Goal: Information Seeking & Learning: Learn about a topic

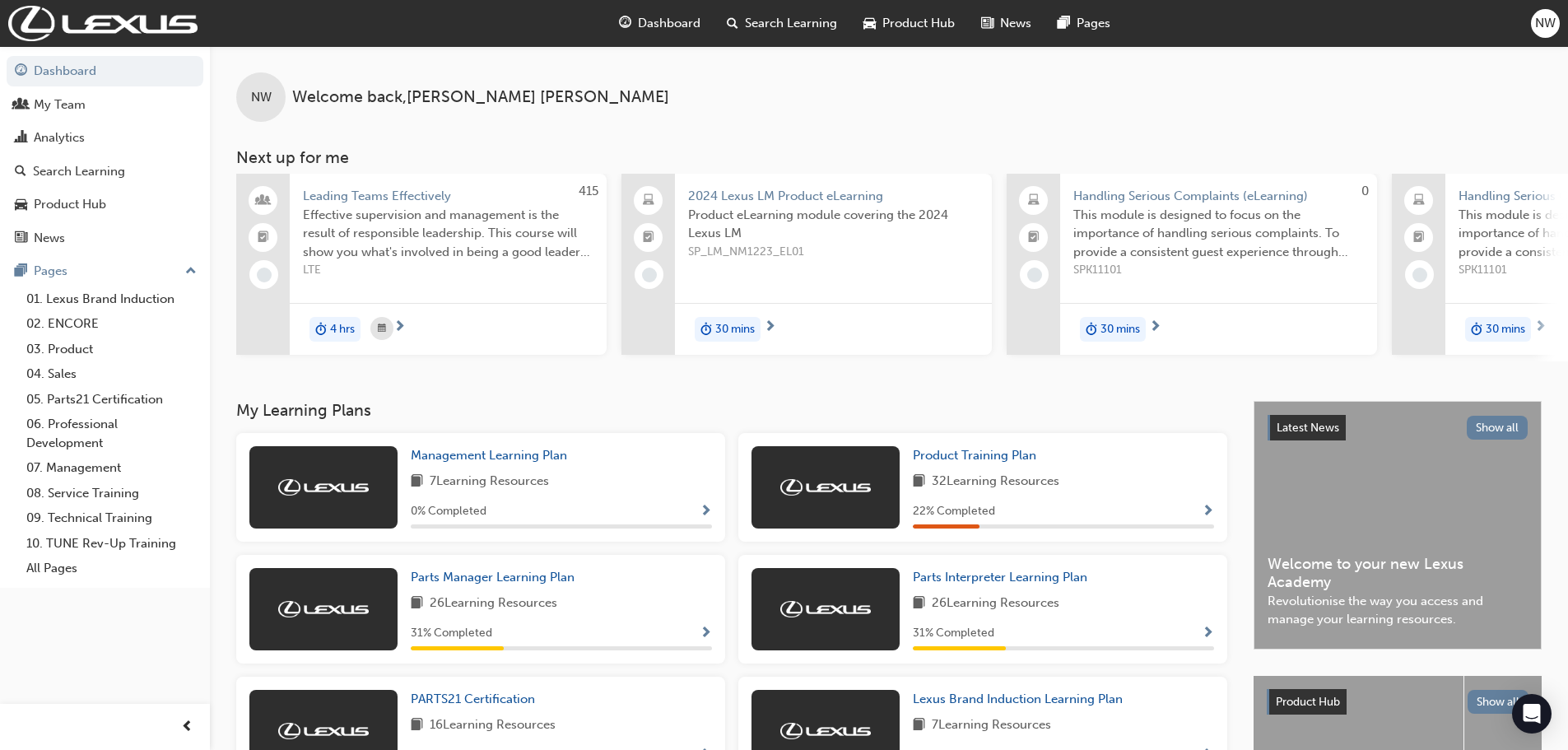
click at [673, 19] on span "Dashboard" at bounding box center [669, 23] width 63 height 19
click at [665, 21] on span "Dashboard" at bounding box center [669, 23] width 63 height 19
click at [773, 25] on span "Search Learning" at bounding box center [791, 23] width 92 height 19
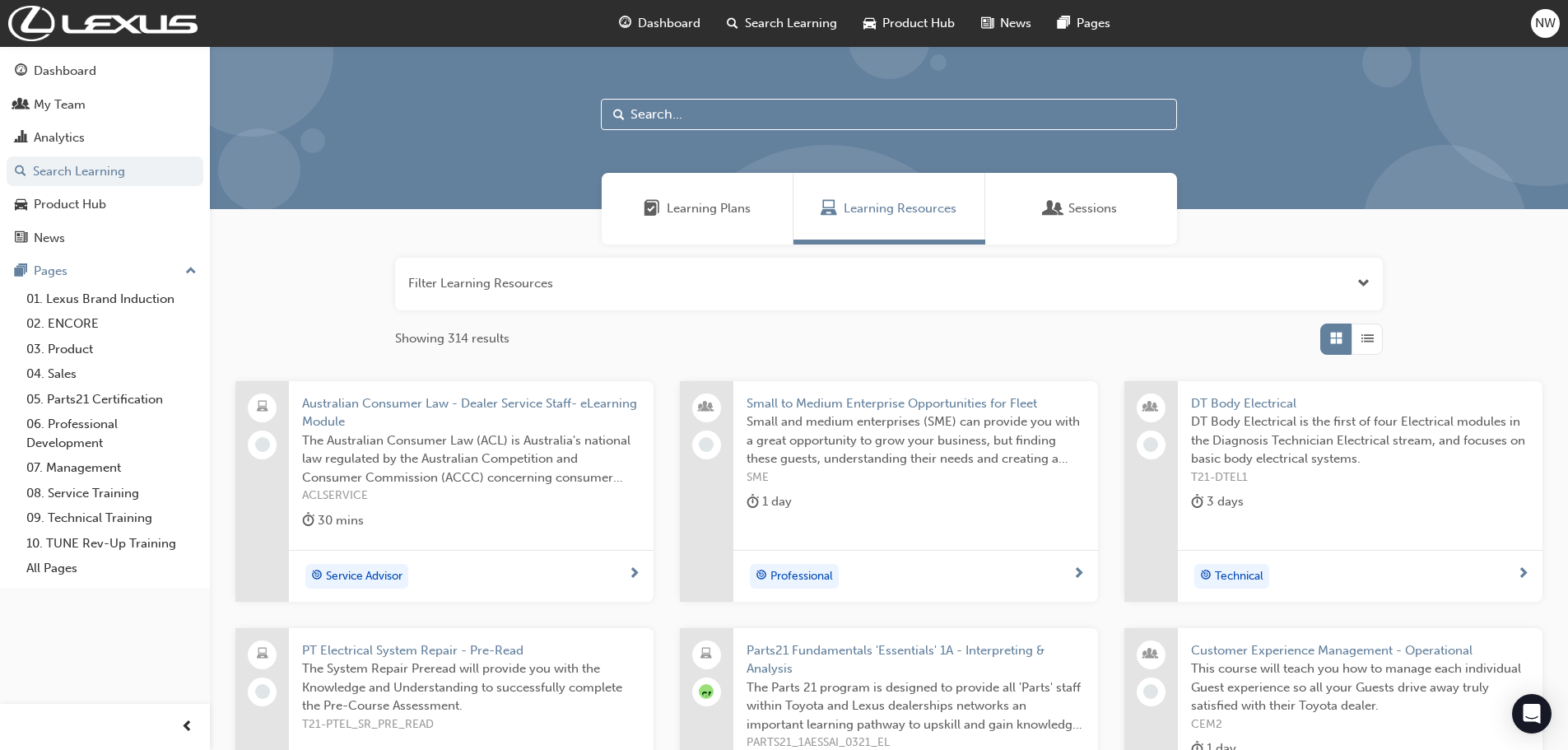
click at [657, 111] on input "text" at bounding box center [889, 114] width 577 height 31
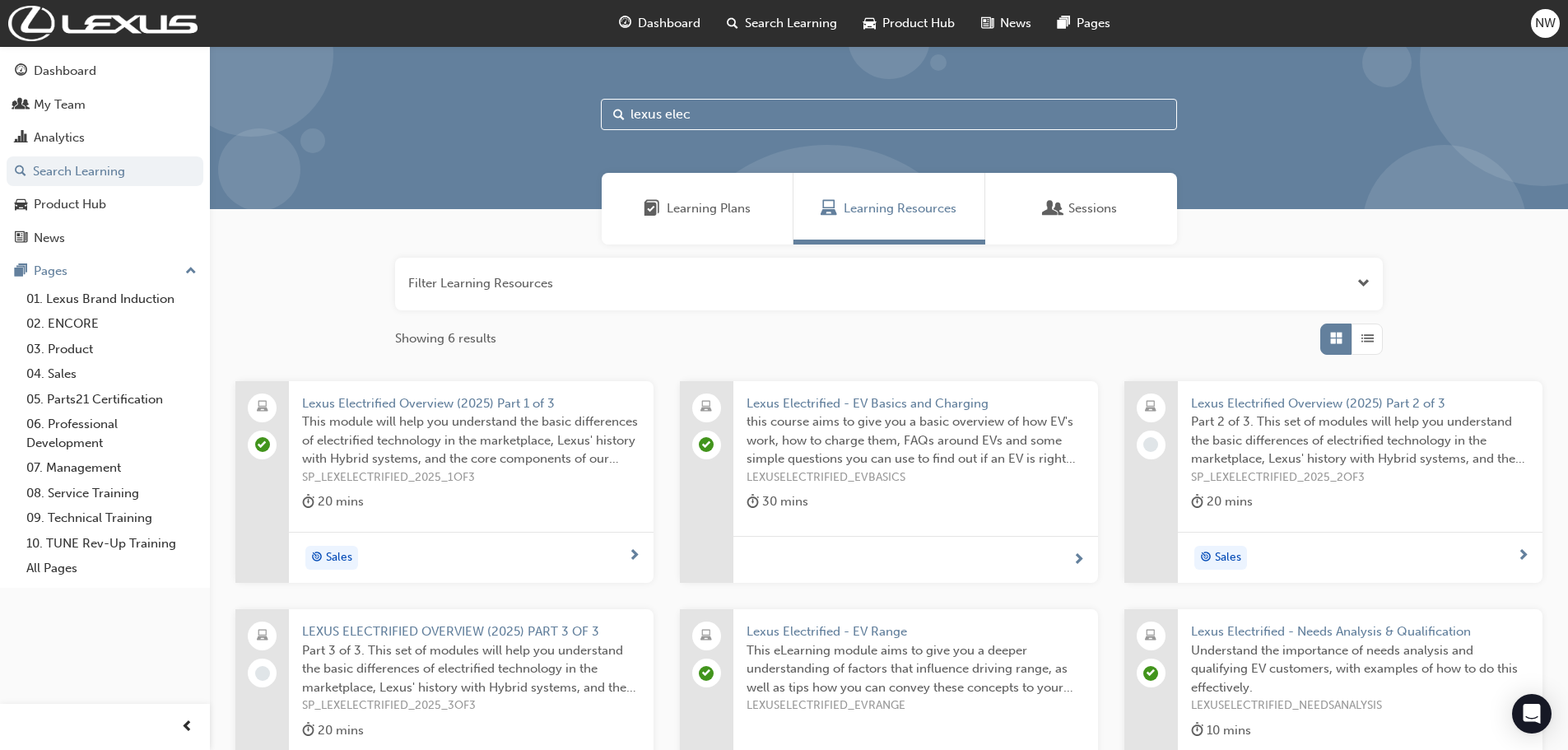
type input "lexus elec"
click at [1408, 397] on span "Lexus Electrified Overview (2025) Part 2 of 3" at bounding box center [1359, 404] width 338 height 19
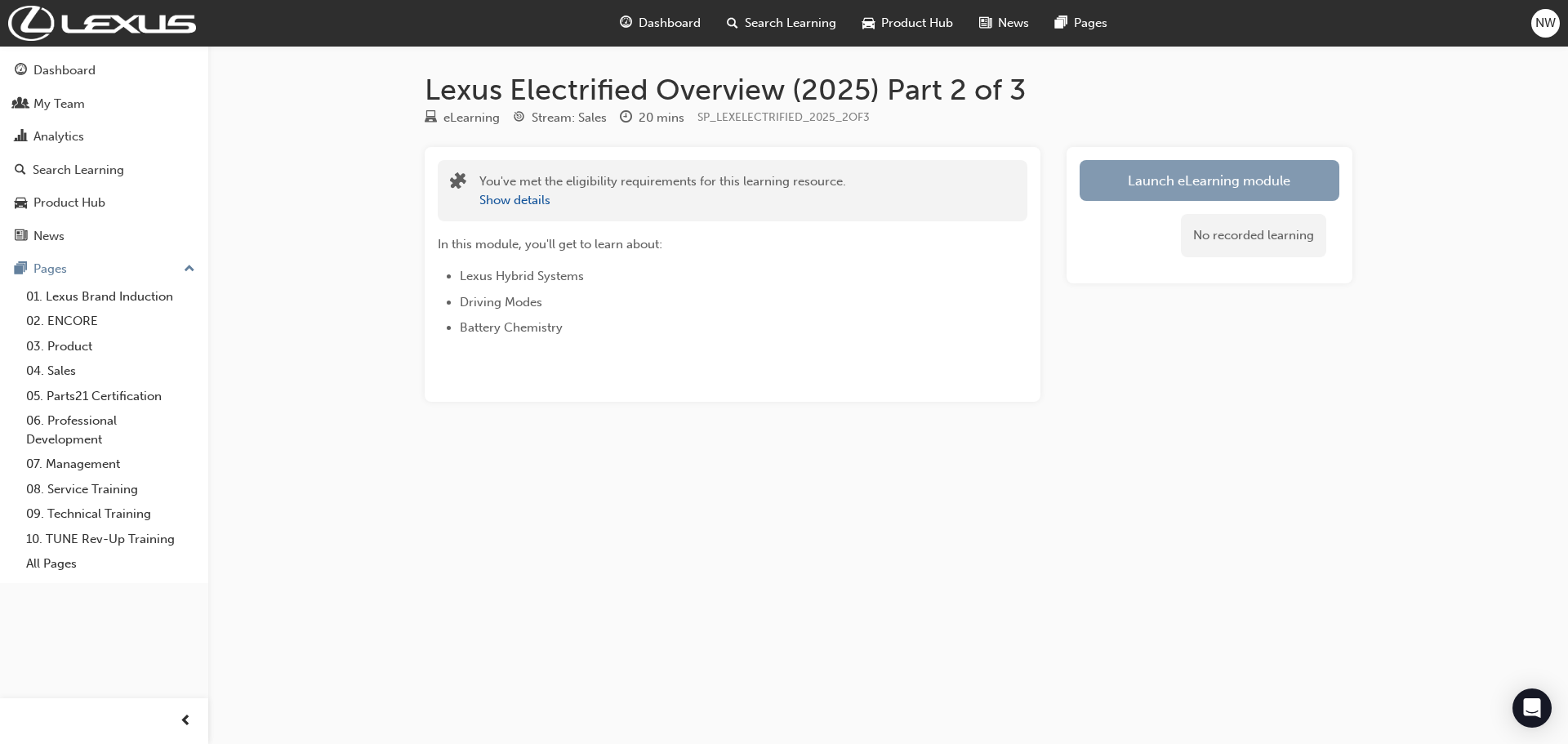
click at [1217, 177] on link "Launch eLearning module" at bounding box center [1209, 180] width 259 height 41
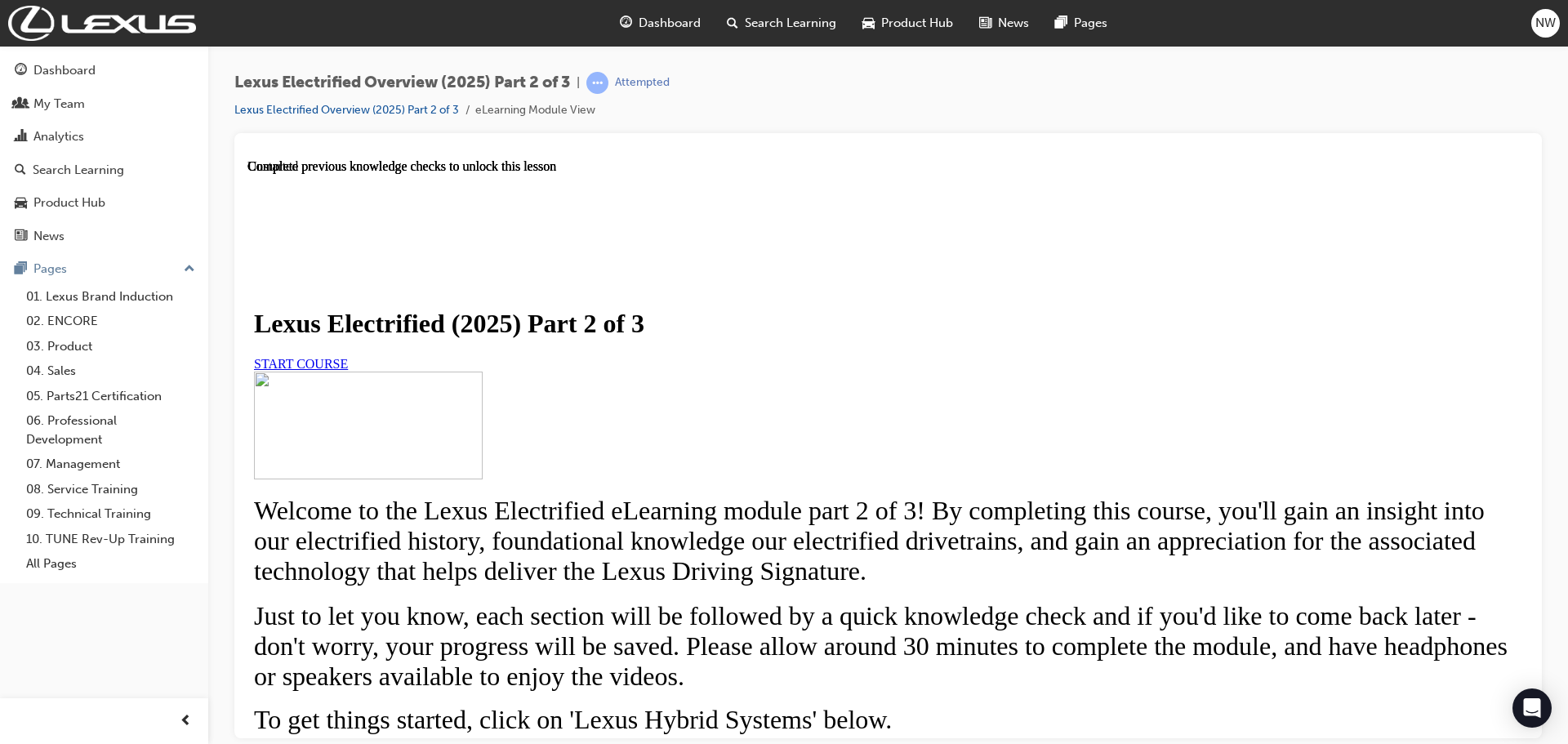
scroll to position [164, 0]
click at [348, 356] on span "START COURSE" at bounding box center [301, 363] width 94 height 14
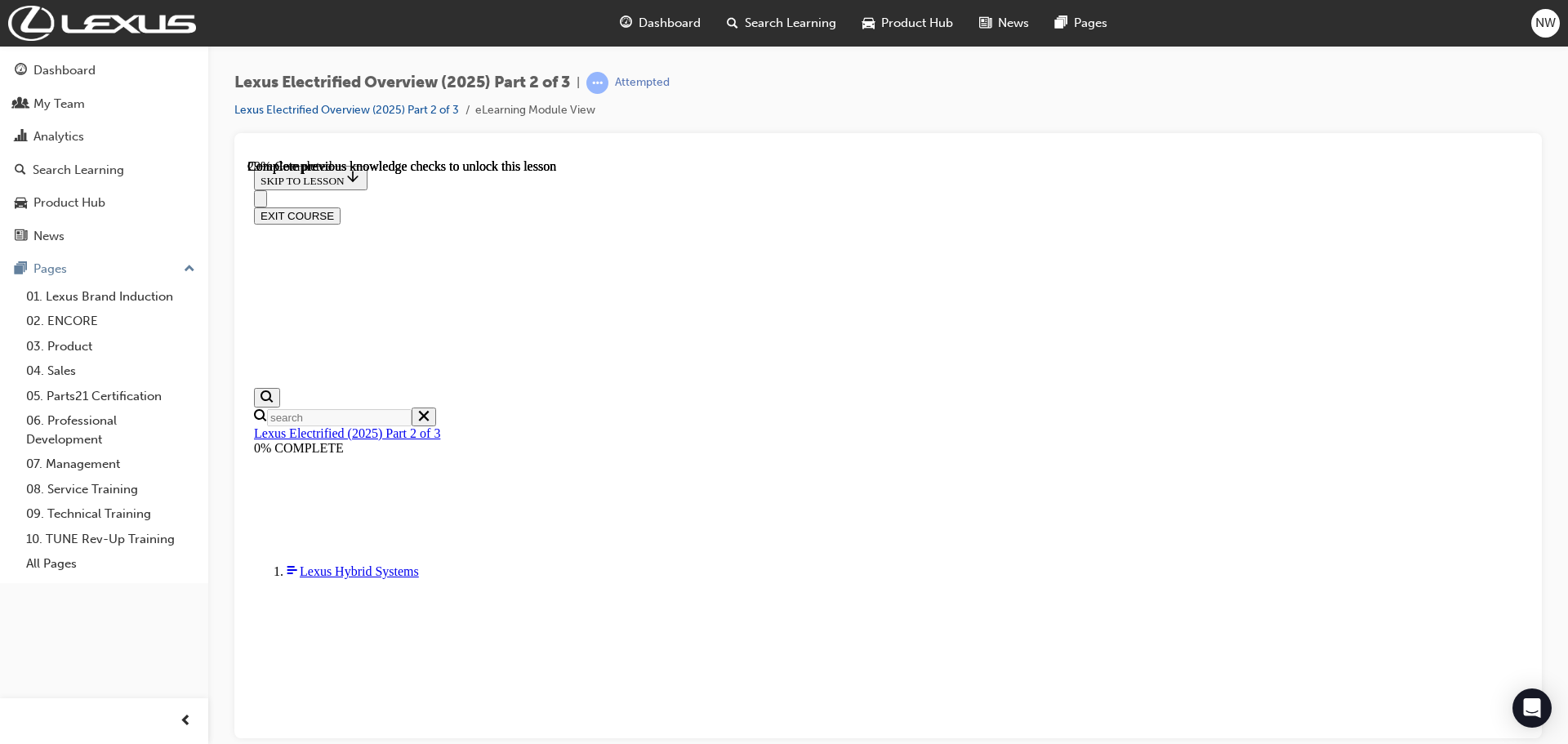
scroll to position [956, 0]
drag, startPoint x: 609, startPoint y: 633, endPoint x: 1203, endPoint y: 628, distance: 594.0
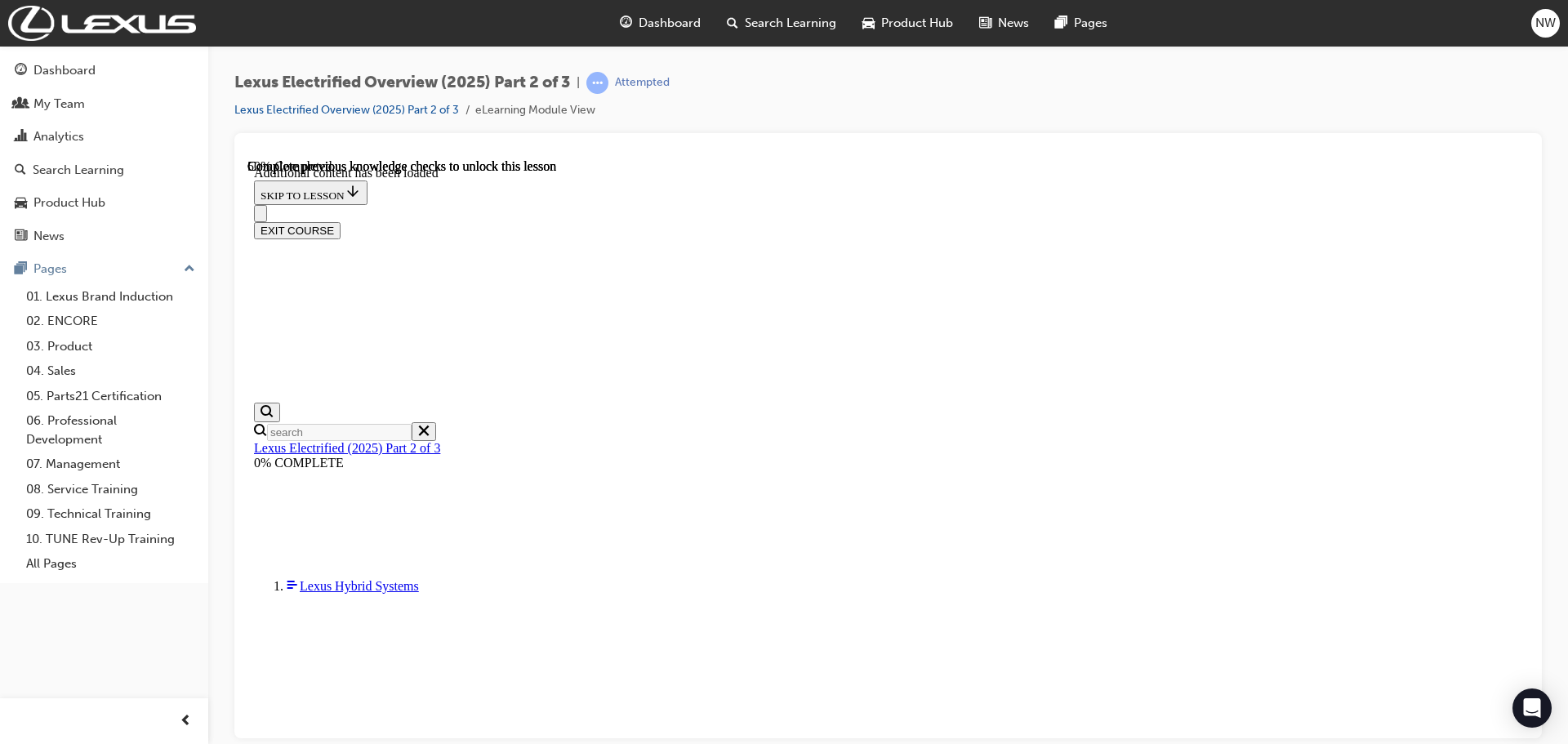
scroll to position [1538, 0]
checkbox input "true"
drag, startPoint x: 756, startPoint y: 475, endPoint x: 809, endPoint y: 505, distance: 60.9
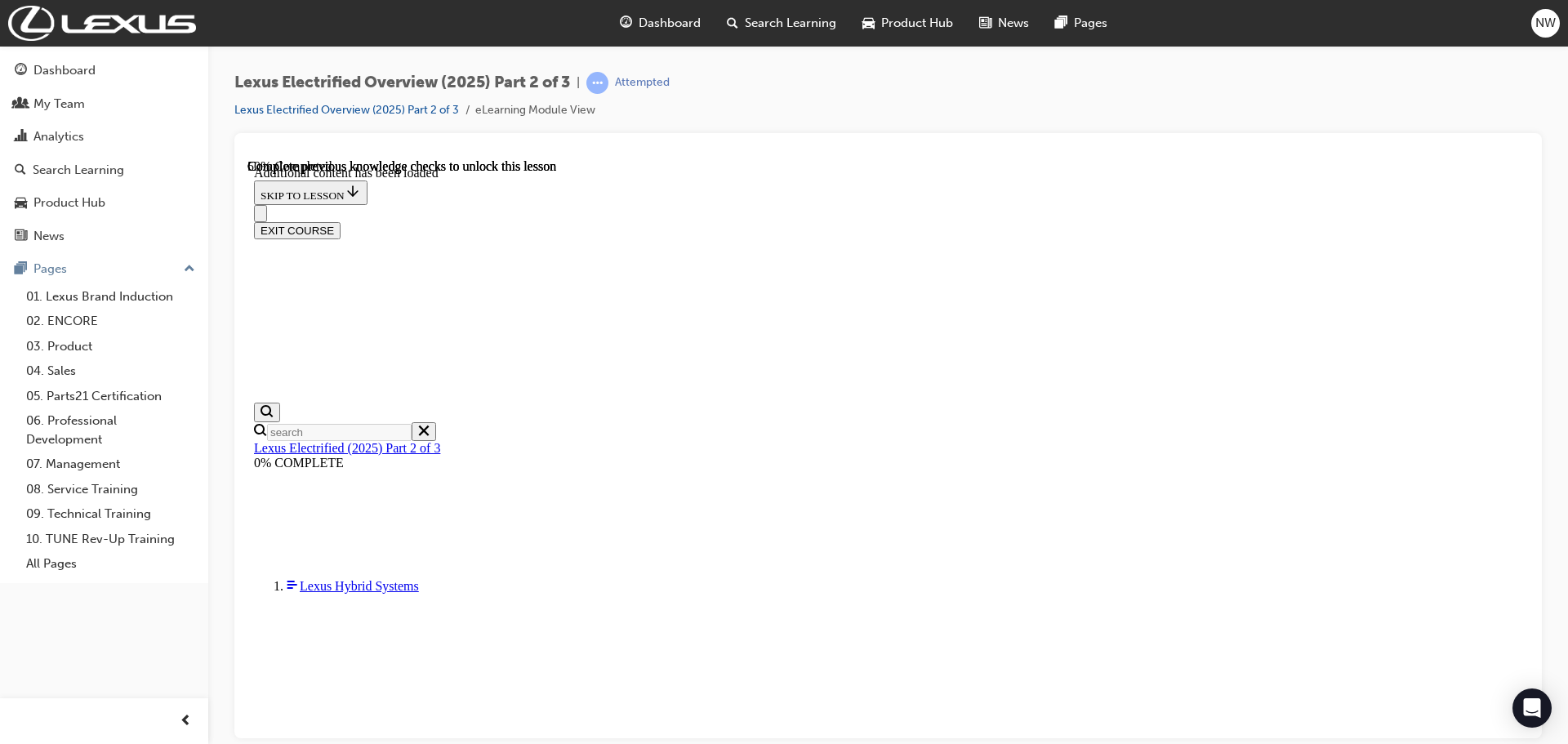
checkbox input "true"
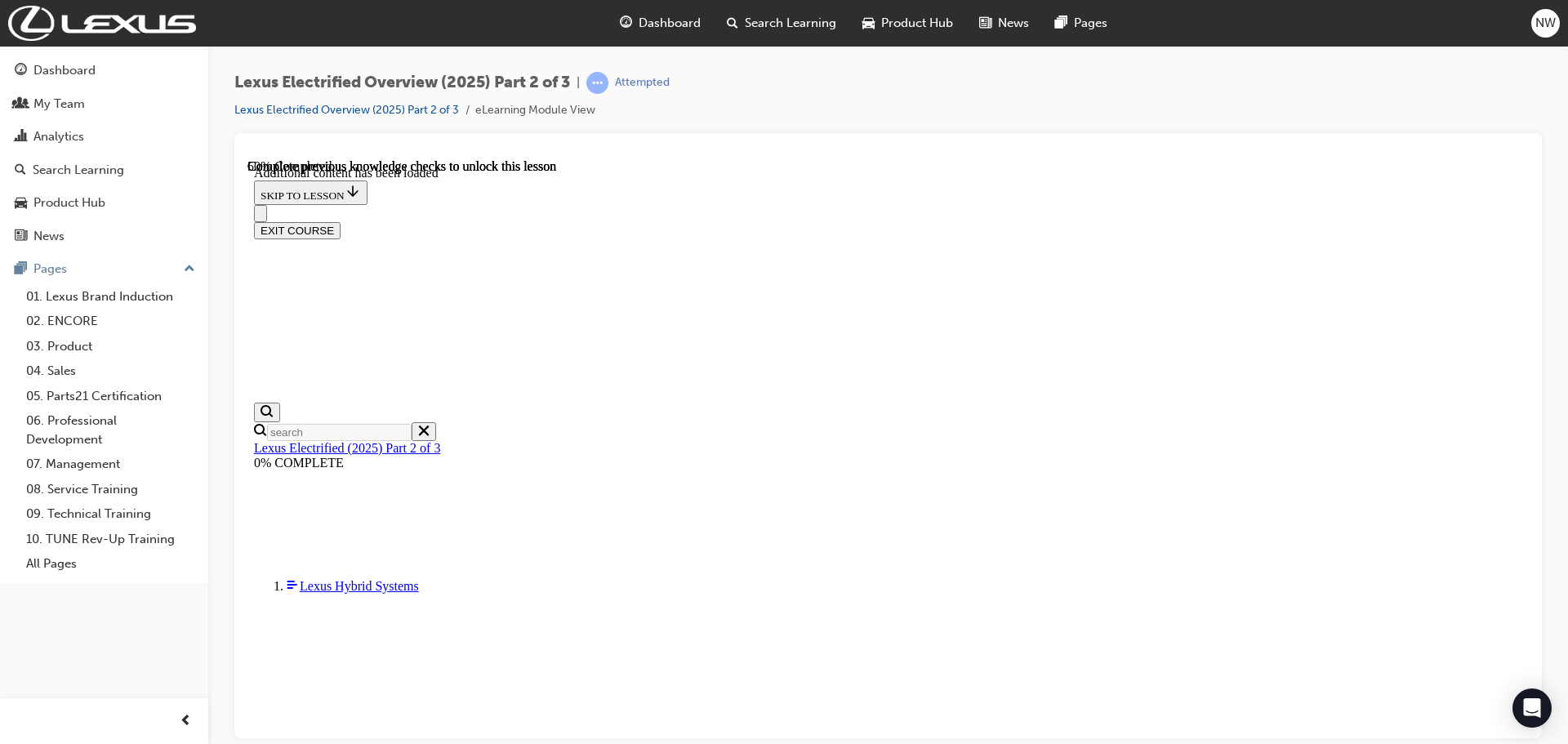
checkbox input "true"
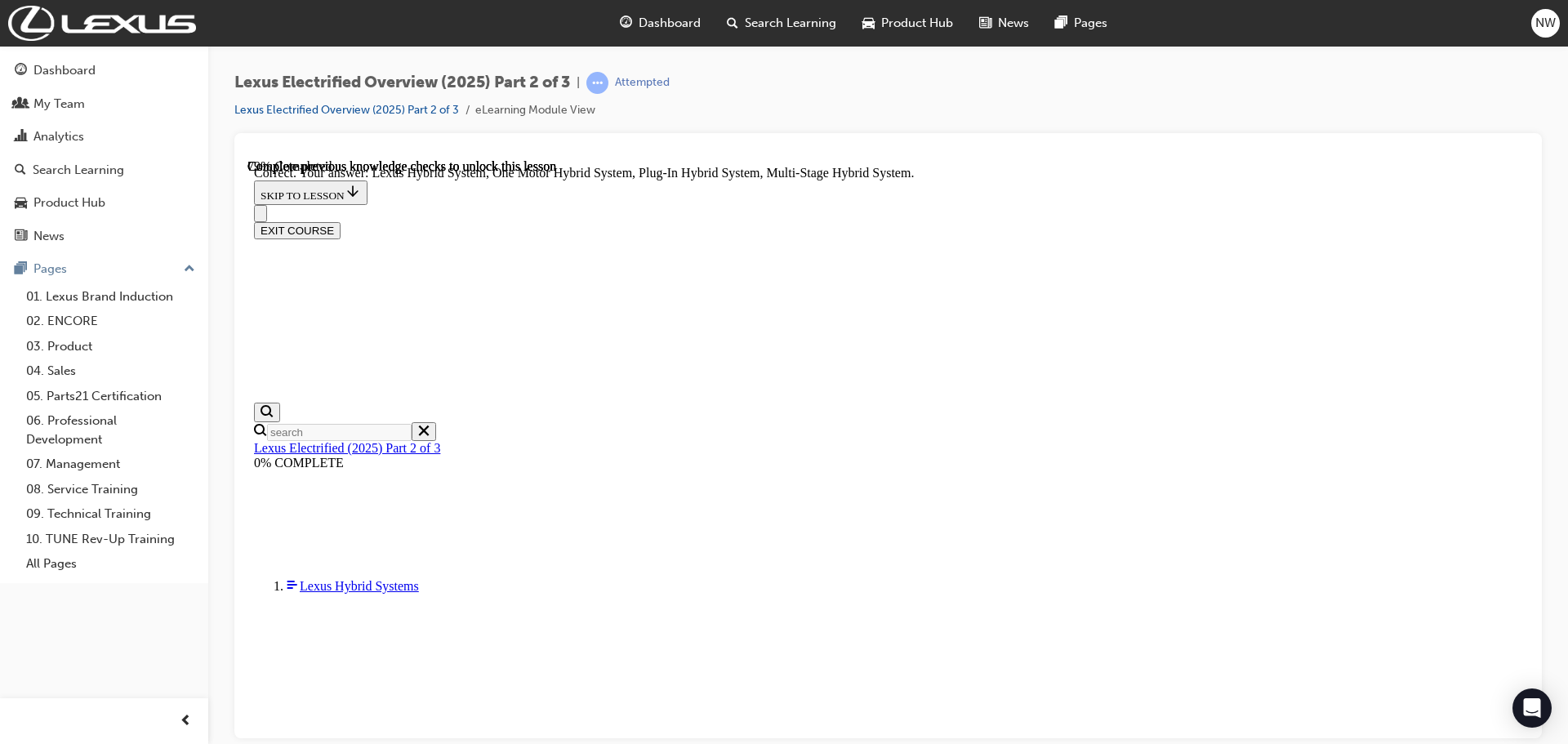
scroll to position [2435, 0]
drag, startPoint x: 614, startPoint y: 681, endPoint x: 1092, endPoint y: 674, distance: 478.1
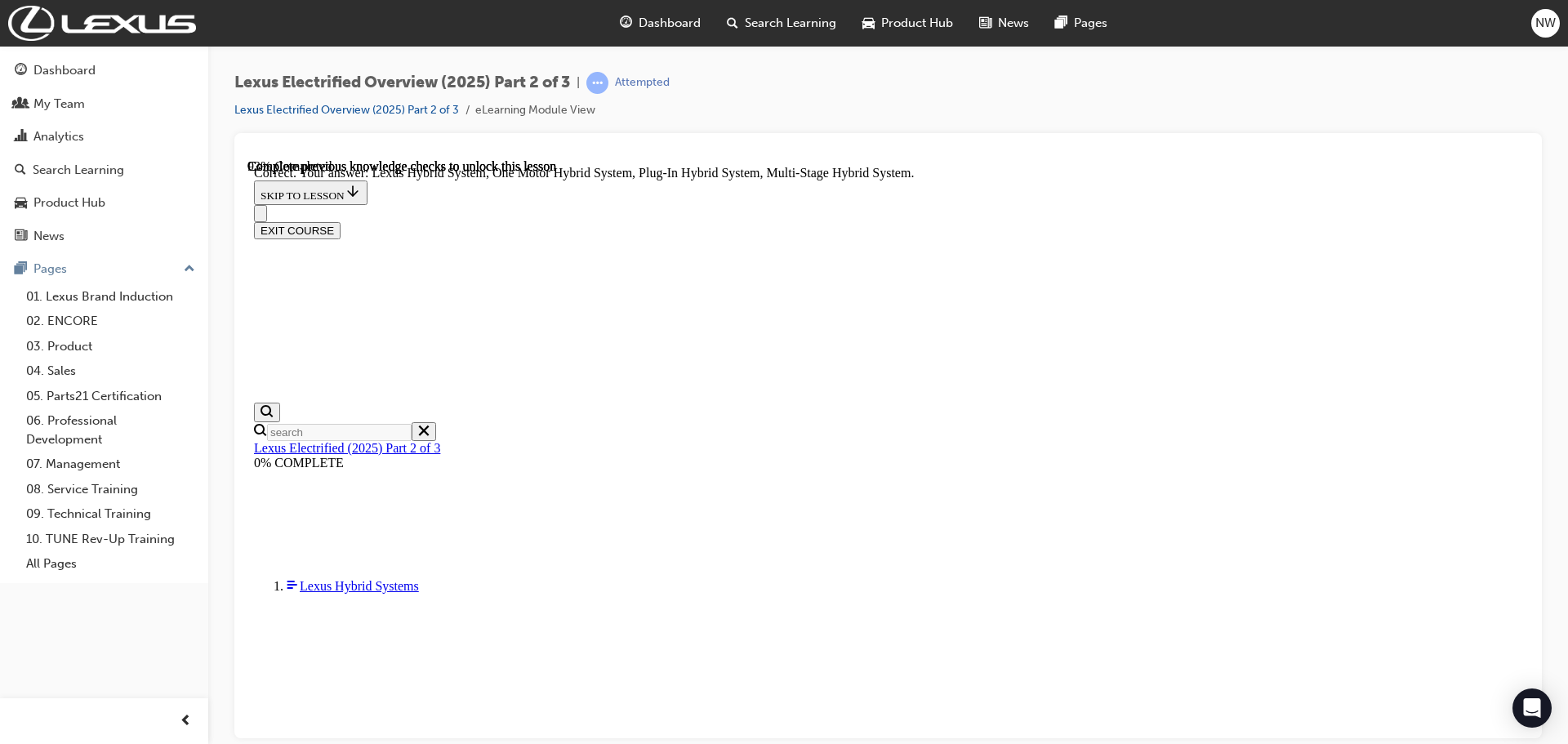
drag, startPoint x: 1096, startPoint y: 429, endPoint x: 1220, endPoint y: 436, distance: 124.2
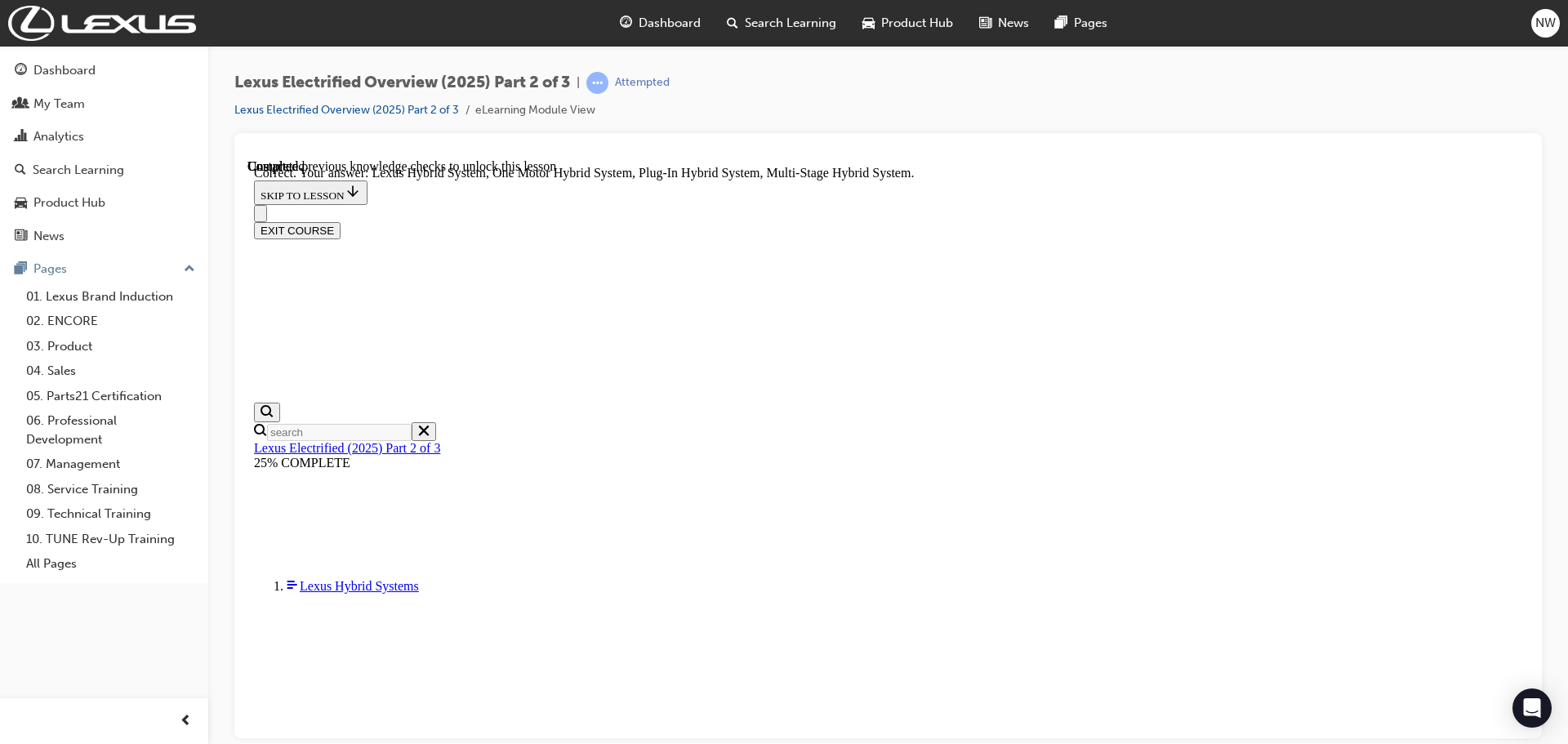
scroll to position [3630, 0]
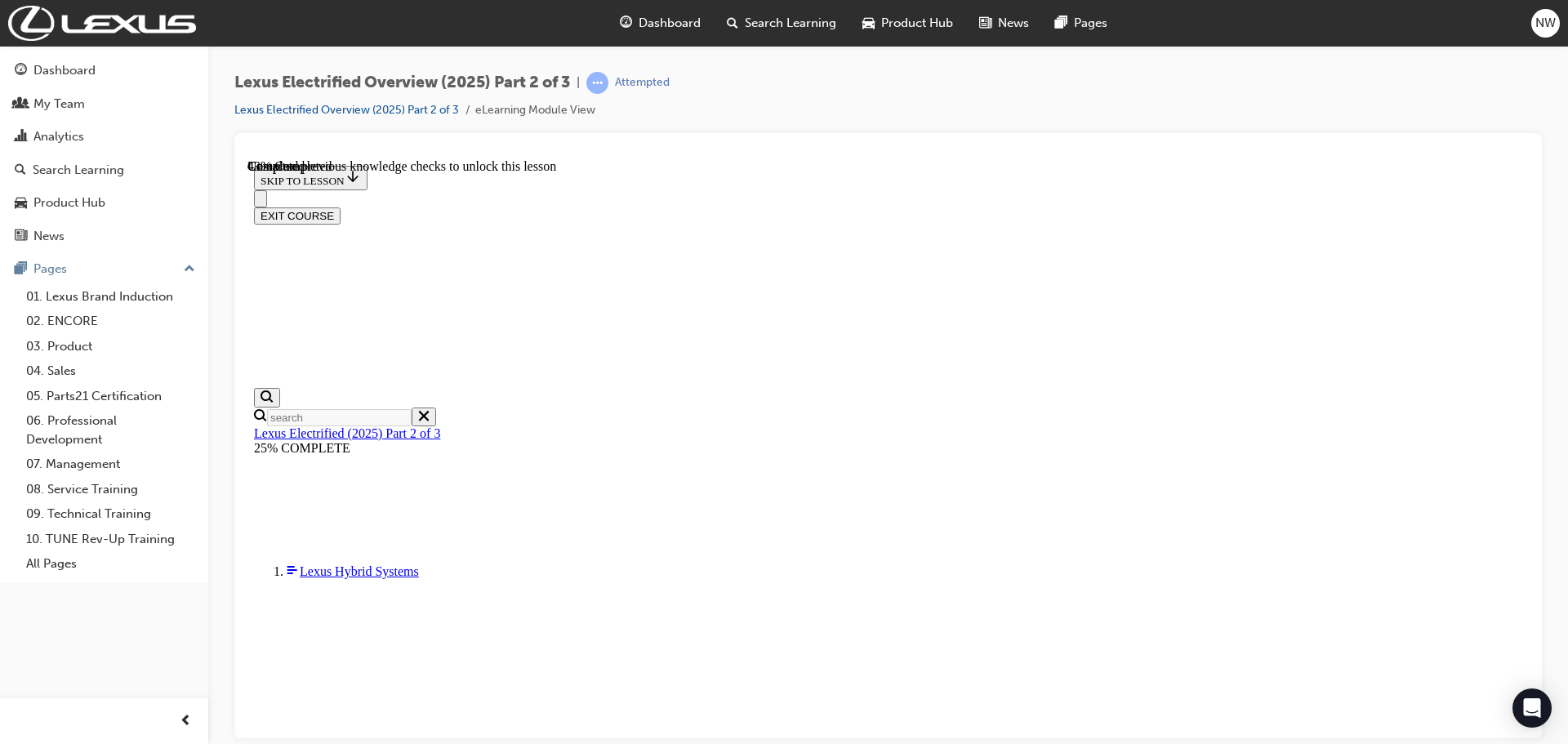
scroll to position [792, 0]
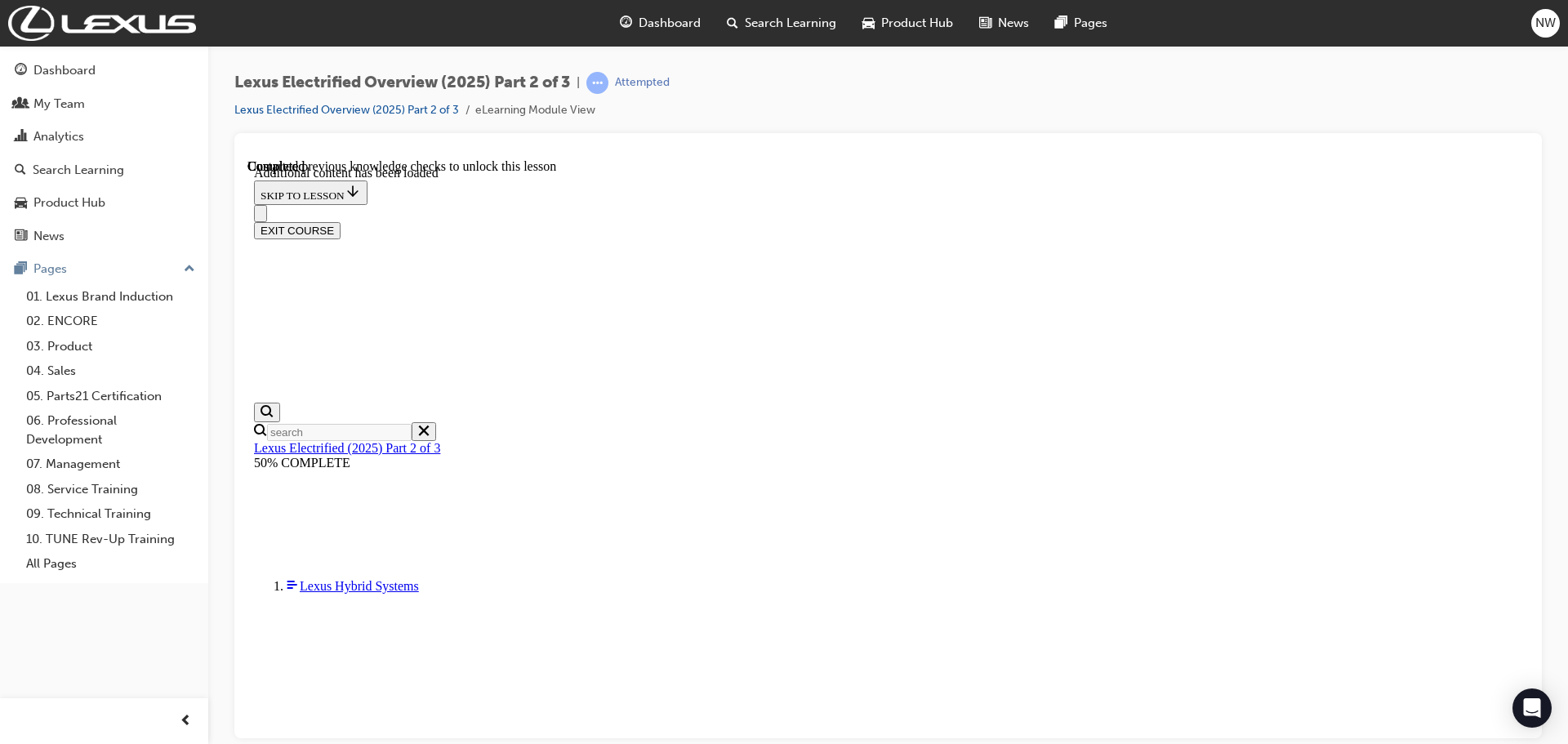
scroll to position [1493, 0]
checkbox input "true"
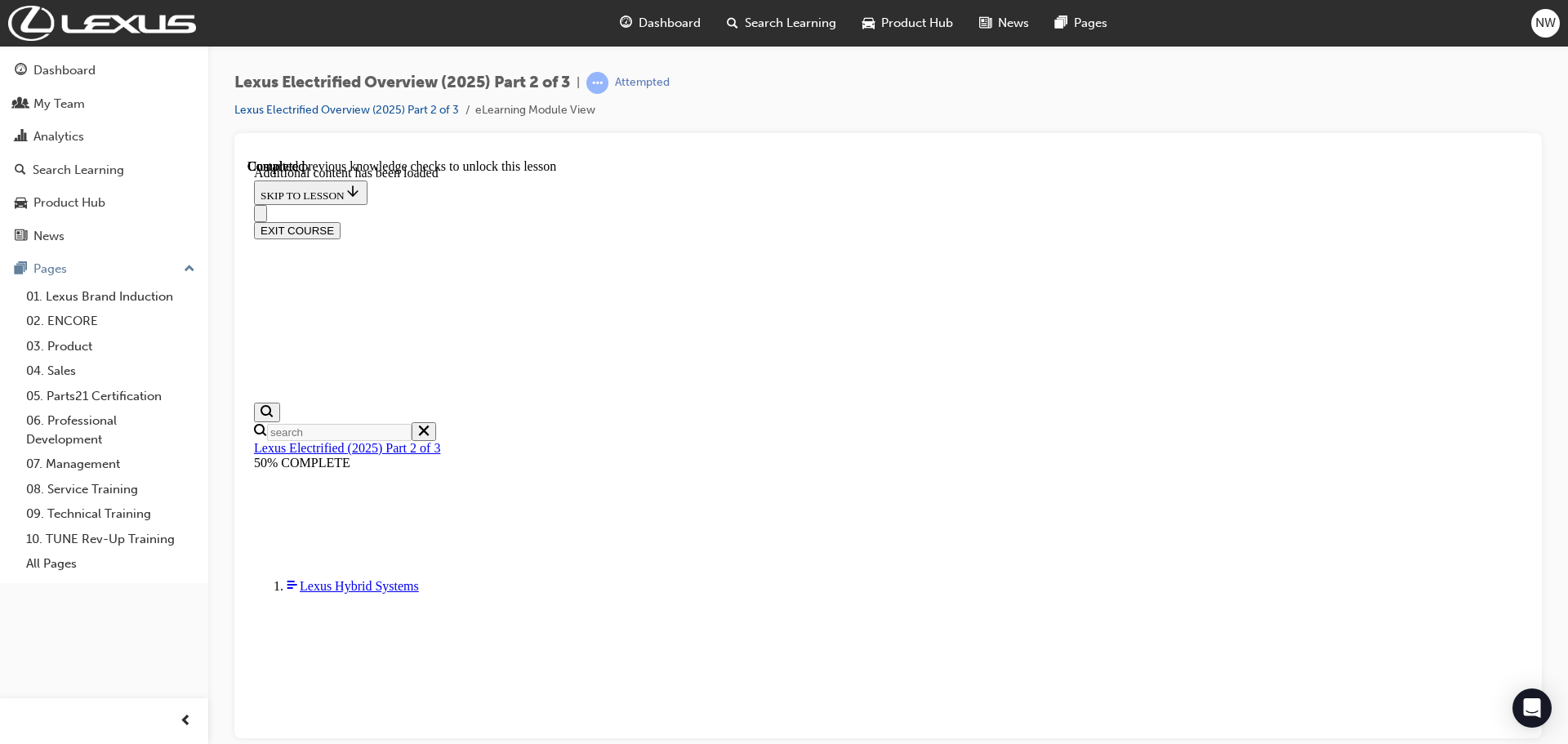
checkbox input "true"
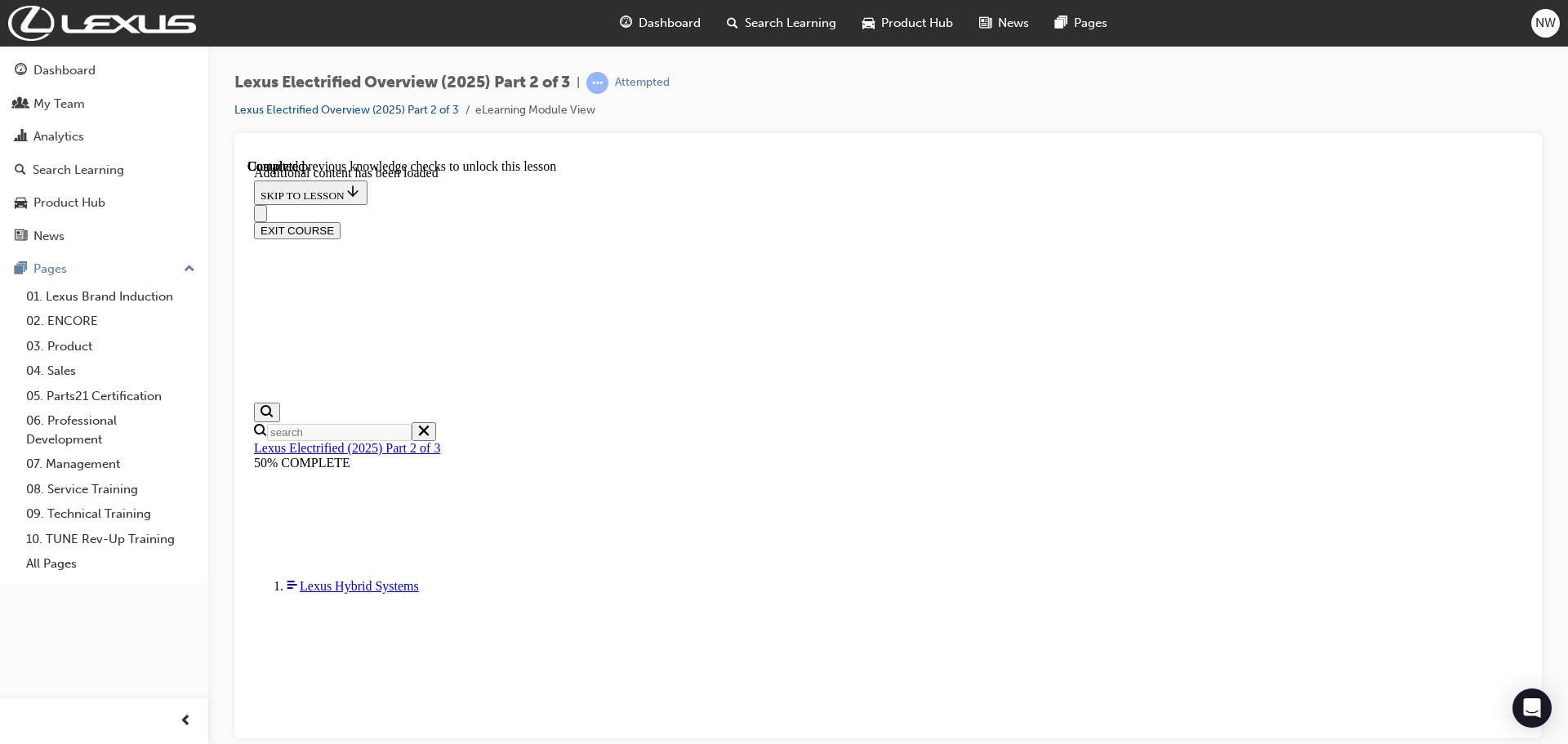
checkbox input "true"
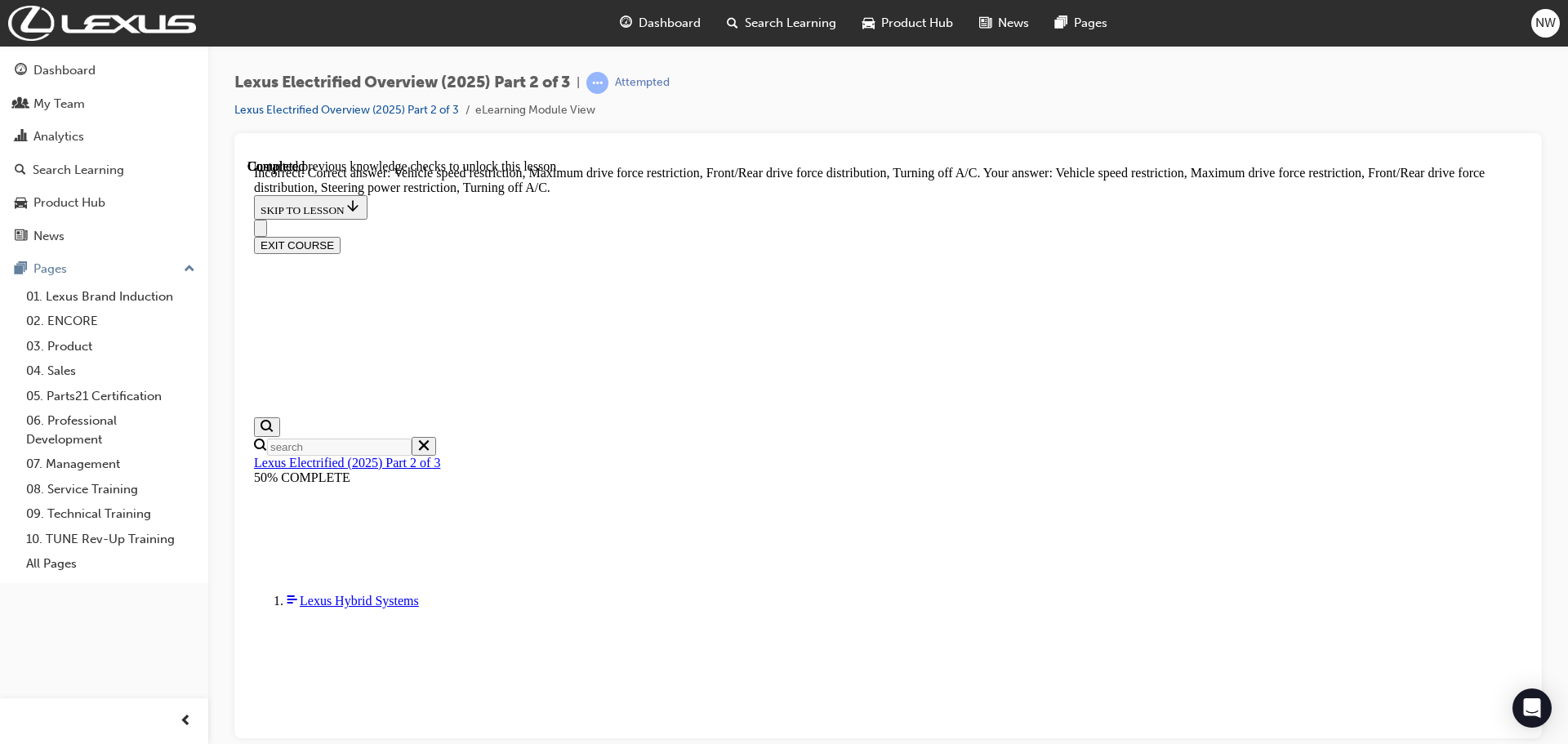
scroll to position [1656, 0]
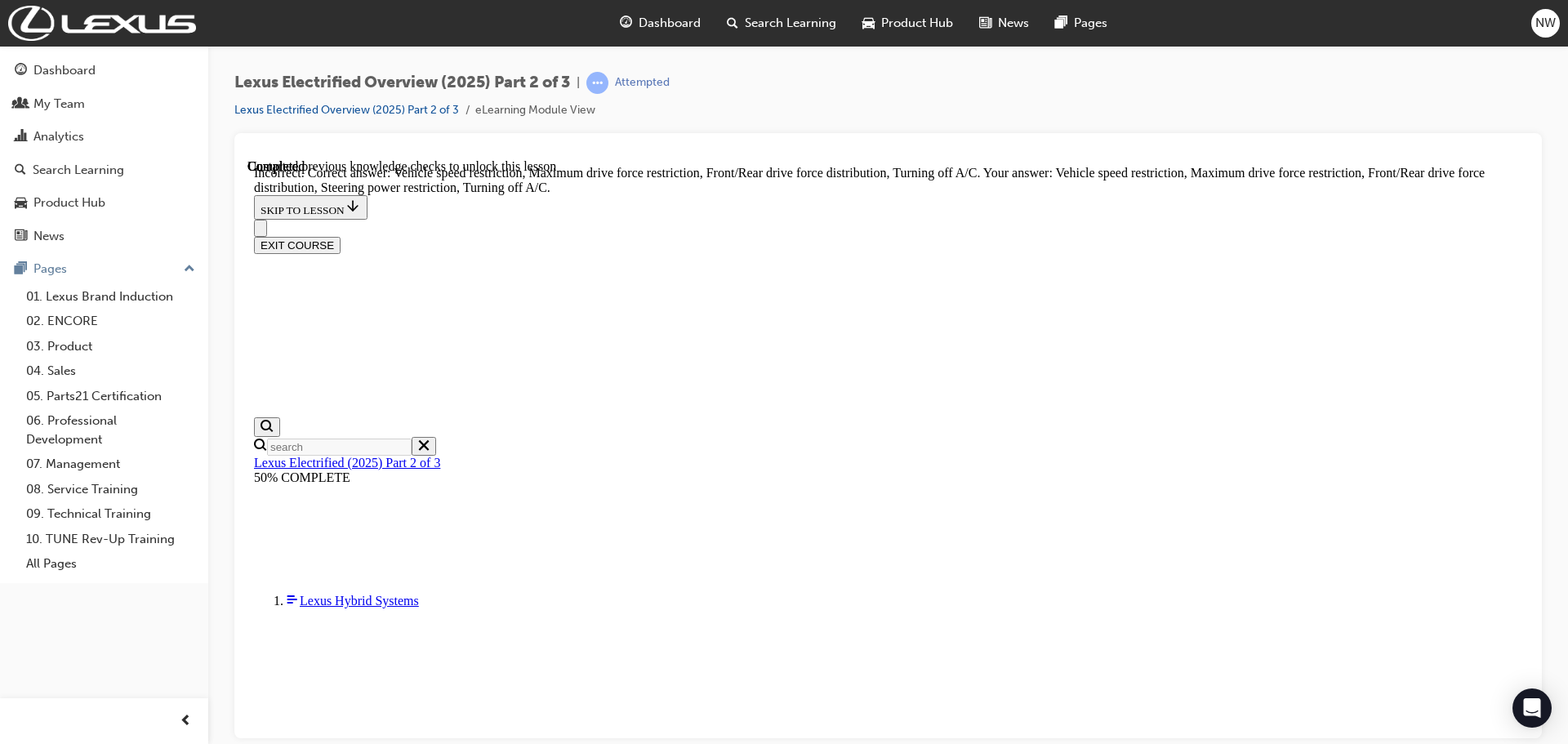
checkbox input "false"
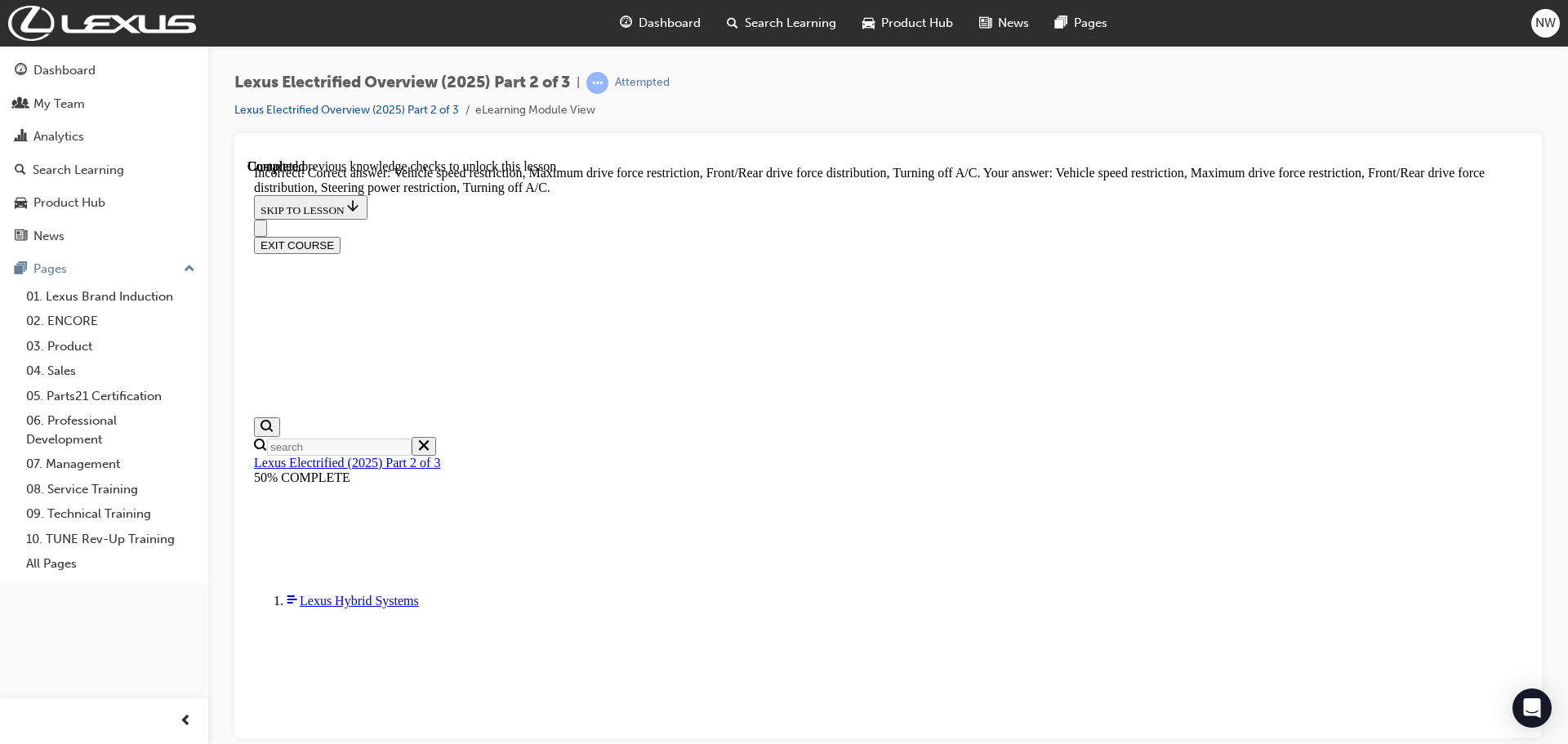
checkbox input "false"
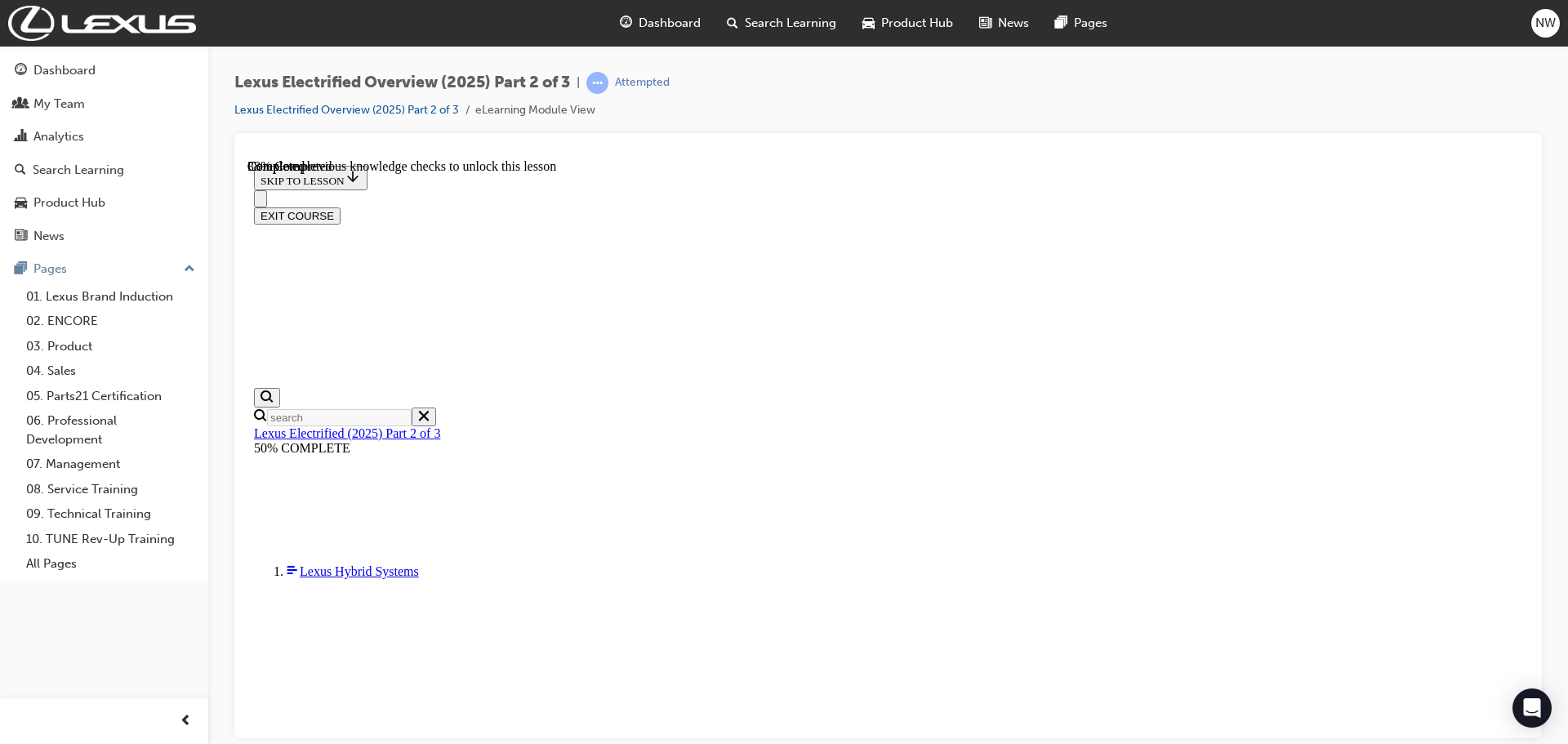
scroll to position [384, 0]
drag, startPoint x: 639, startPoint y: 631, endPoint x: 1207, endPoint y: 633, distance: 568.0
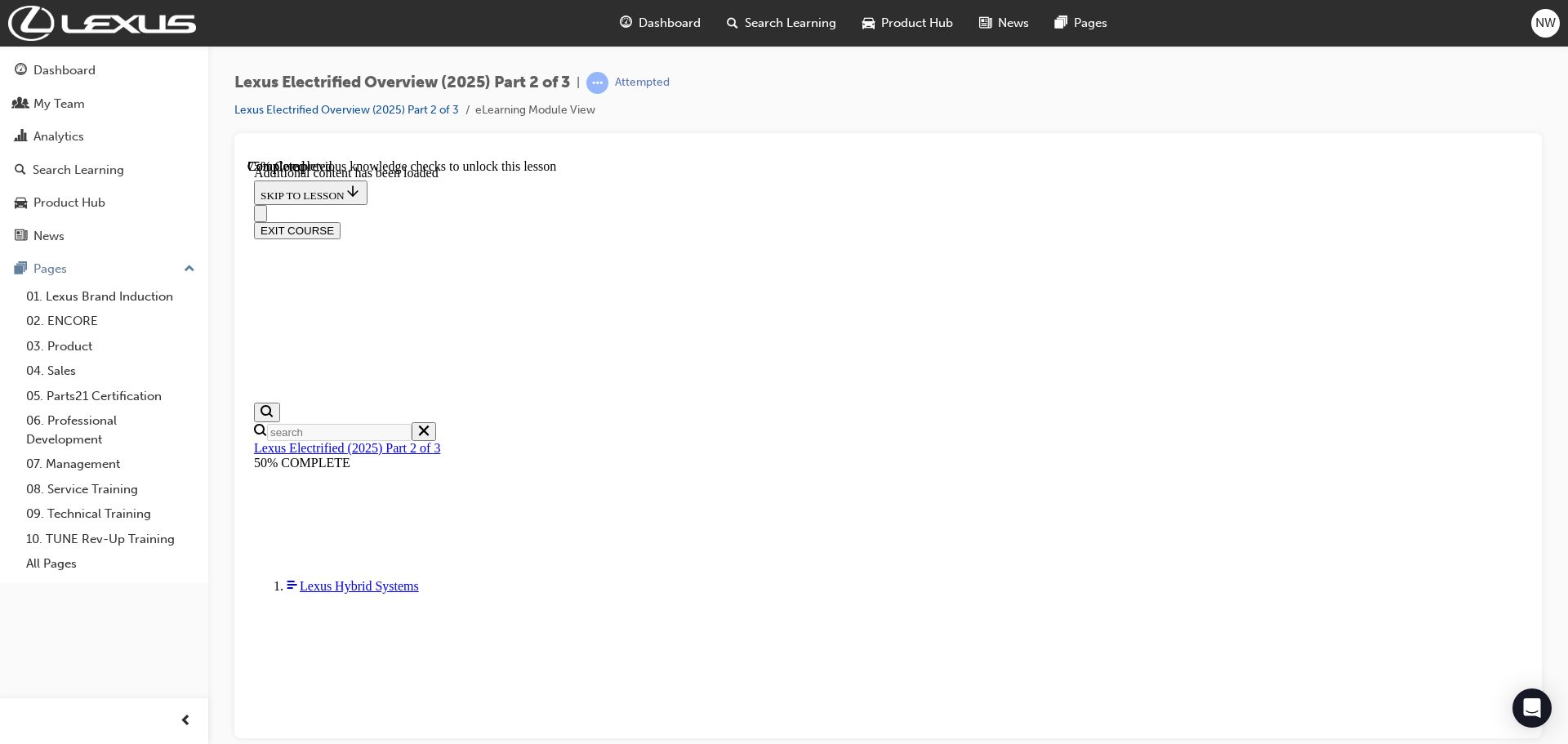
scroll to position [1361, 0]
checkbox input "true"
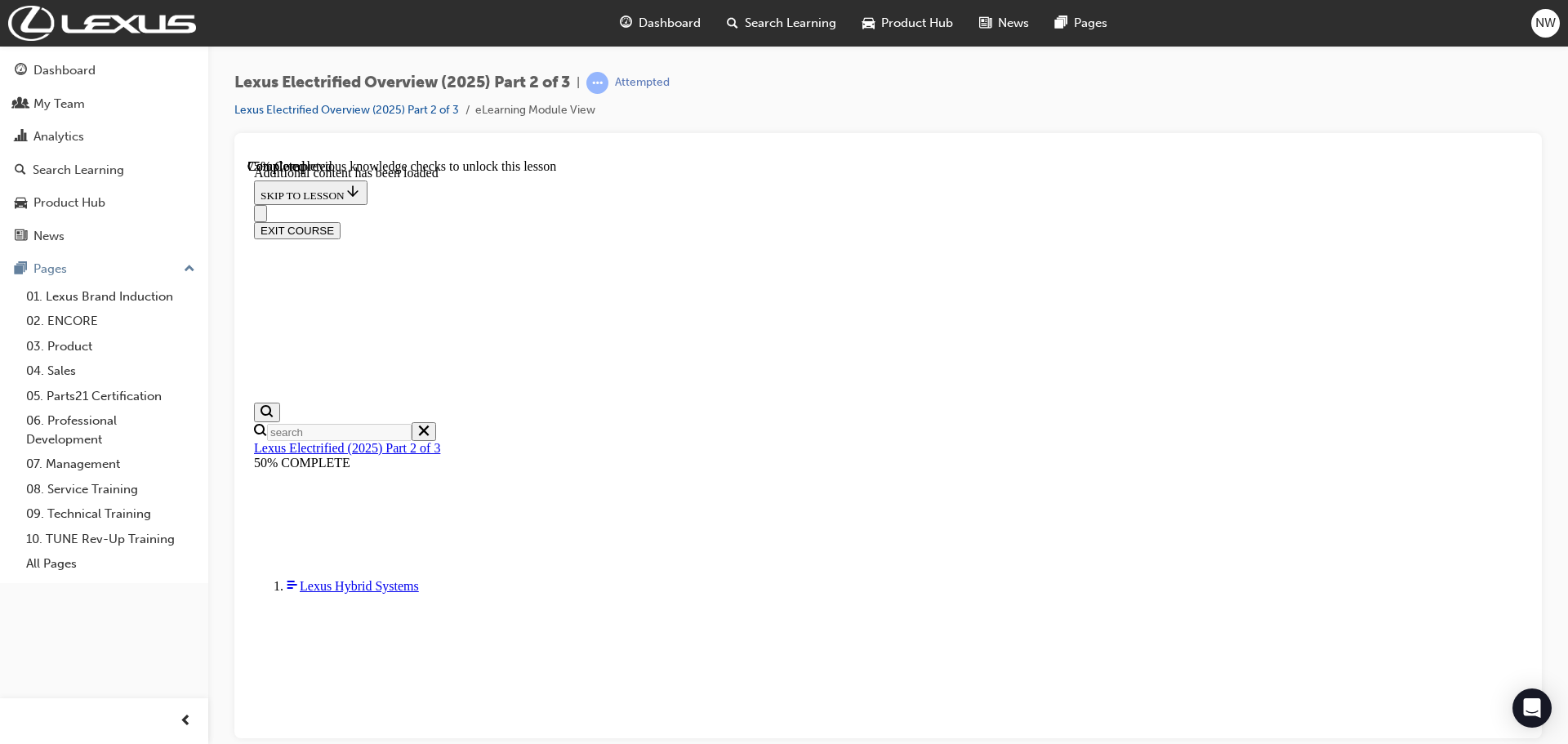
checkbox input "true"
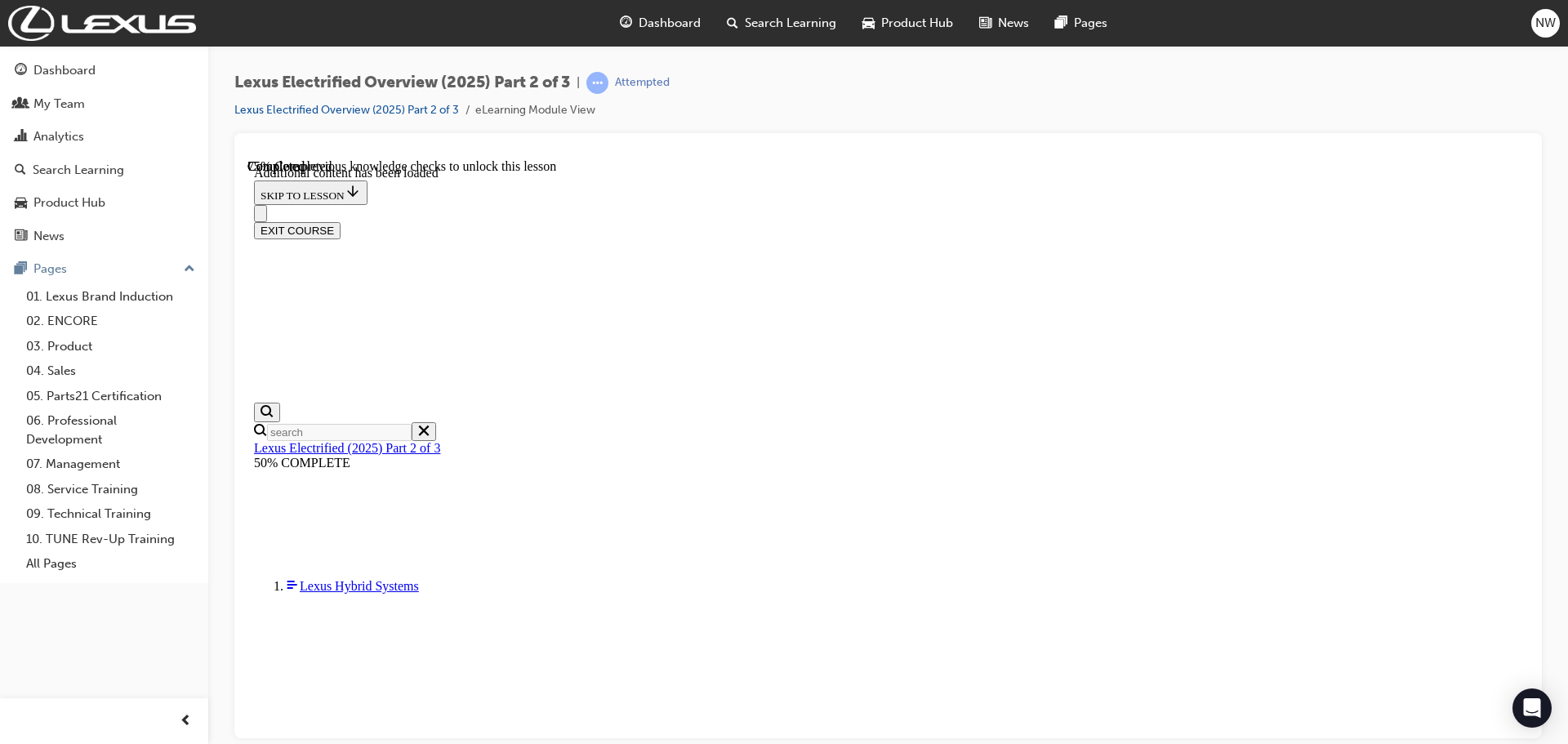
checkbox input "true"
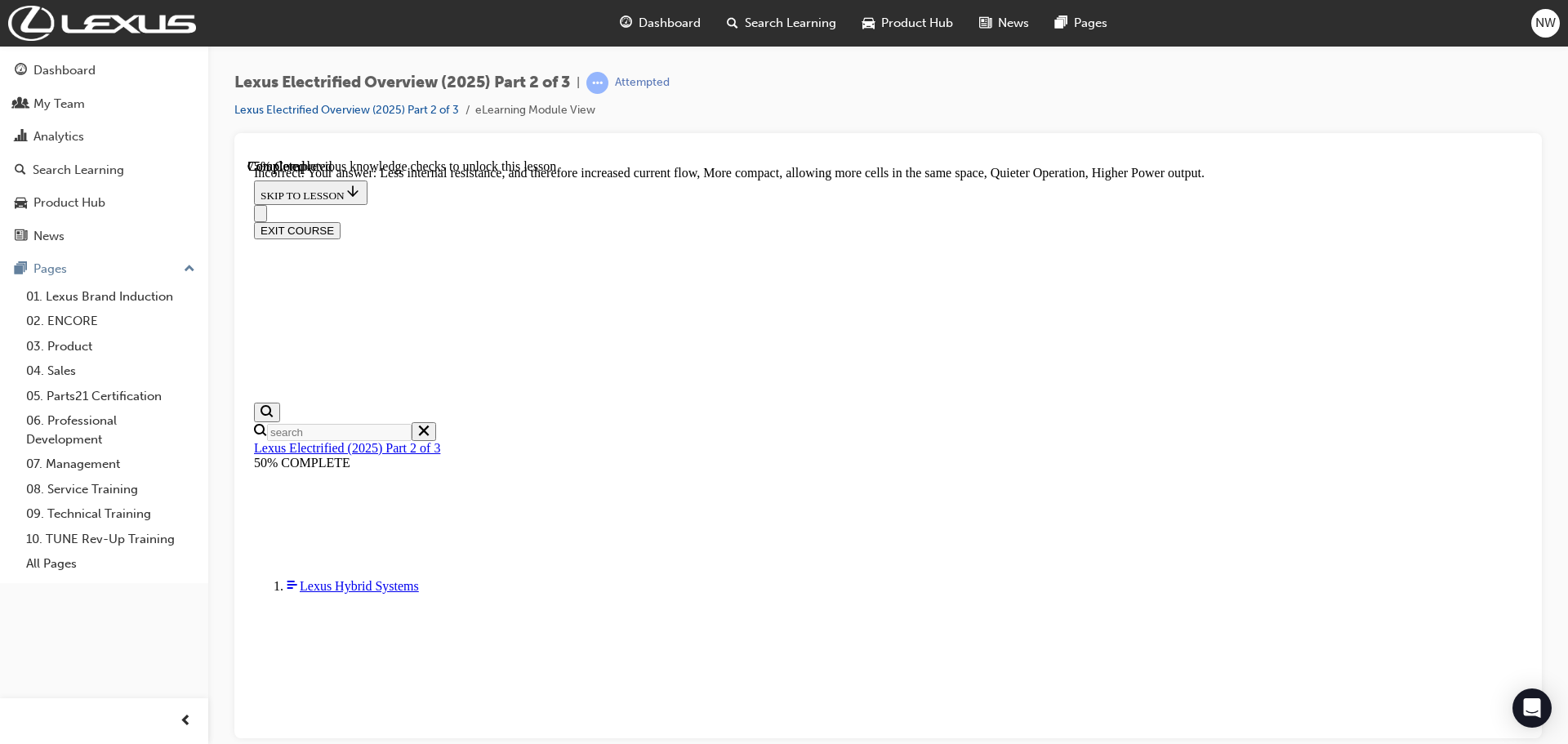
scroll to position [1542, 0]
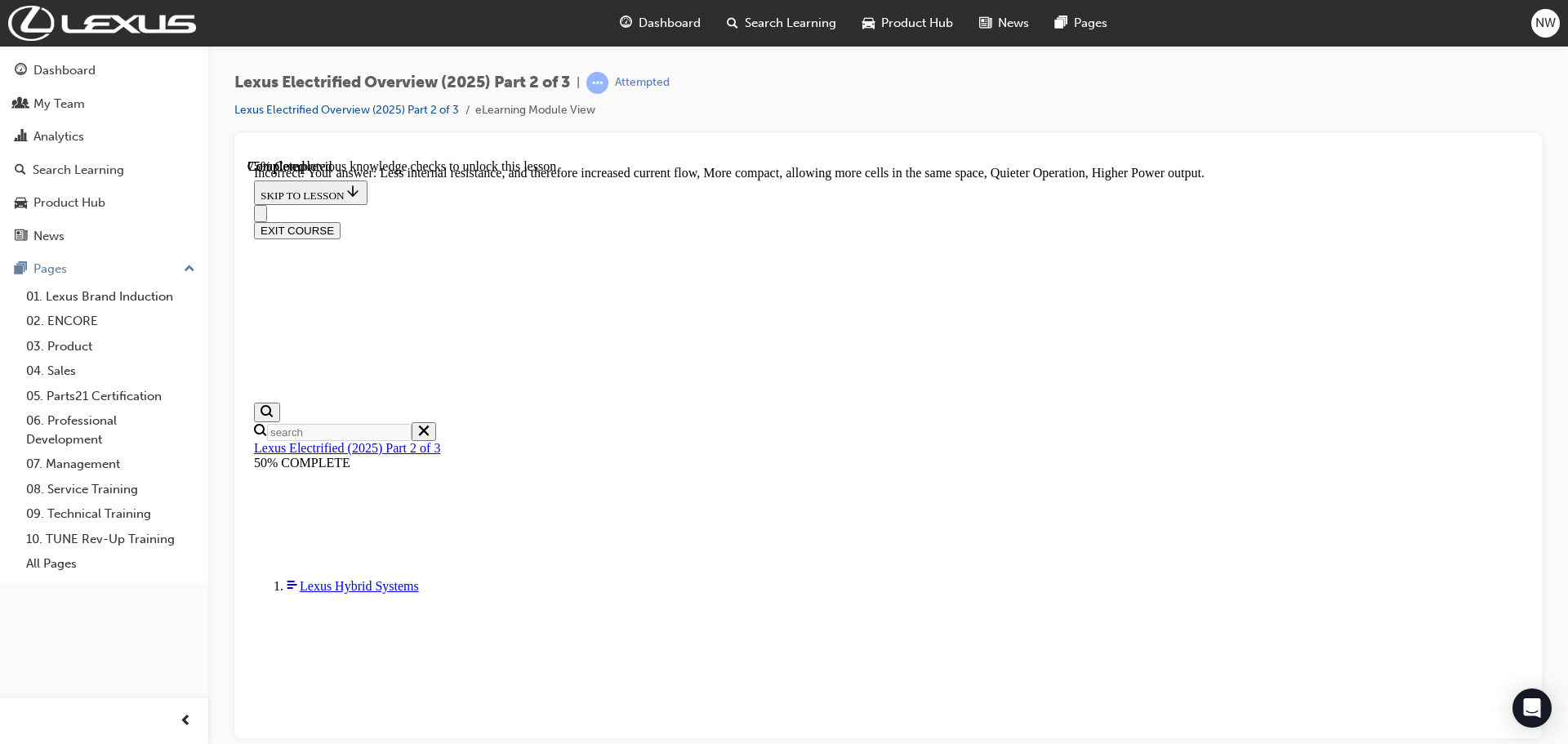
checkbox input "false"
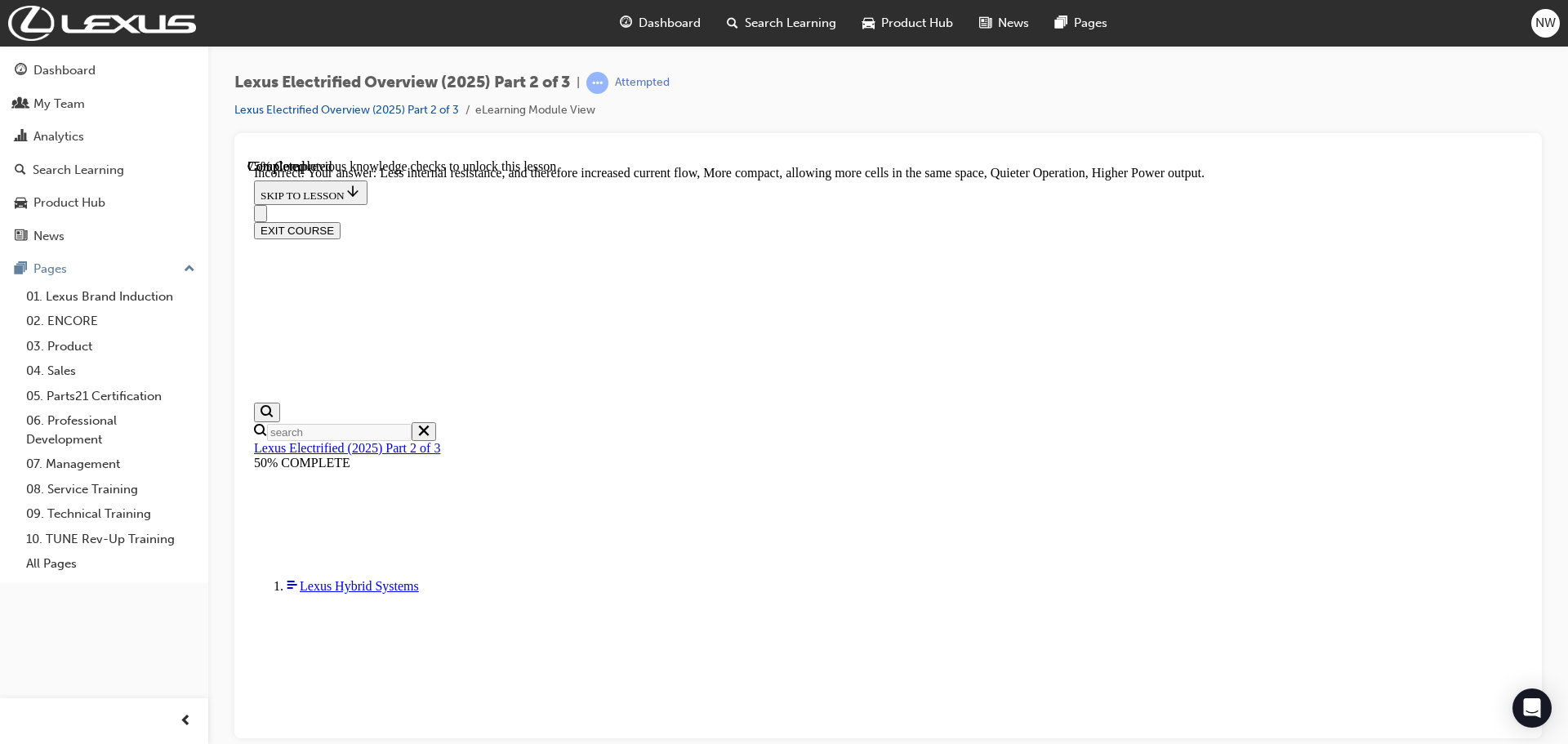
checkbox input "false"
drag, startPoint x: 993, startPoint y: 706, endPoint x: 1013, endPoint y: 706, distance: 20.0
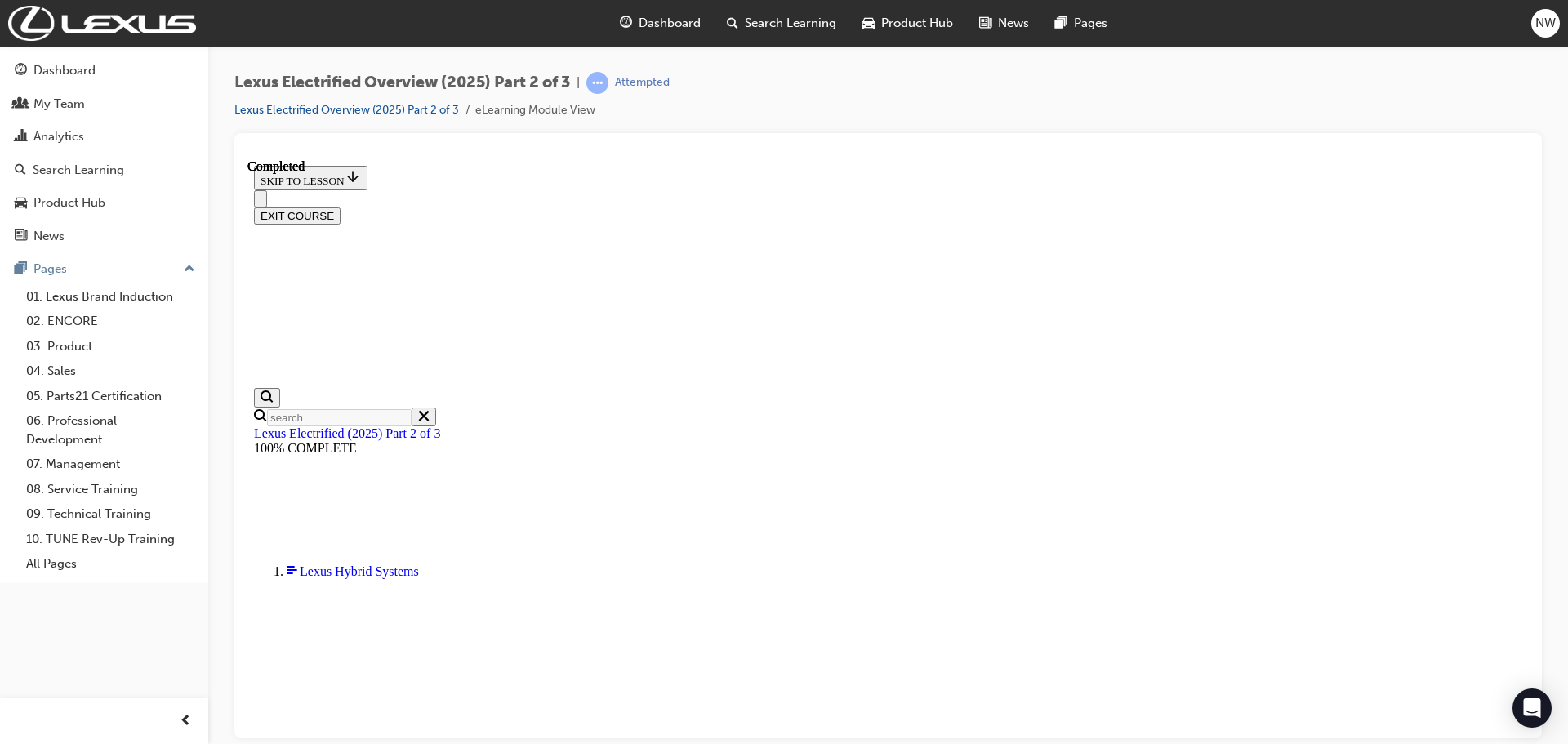
scroll to position [474, 0]
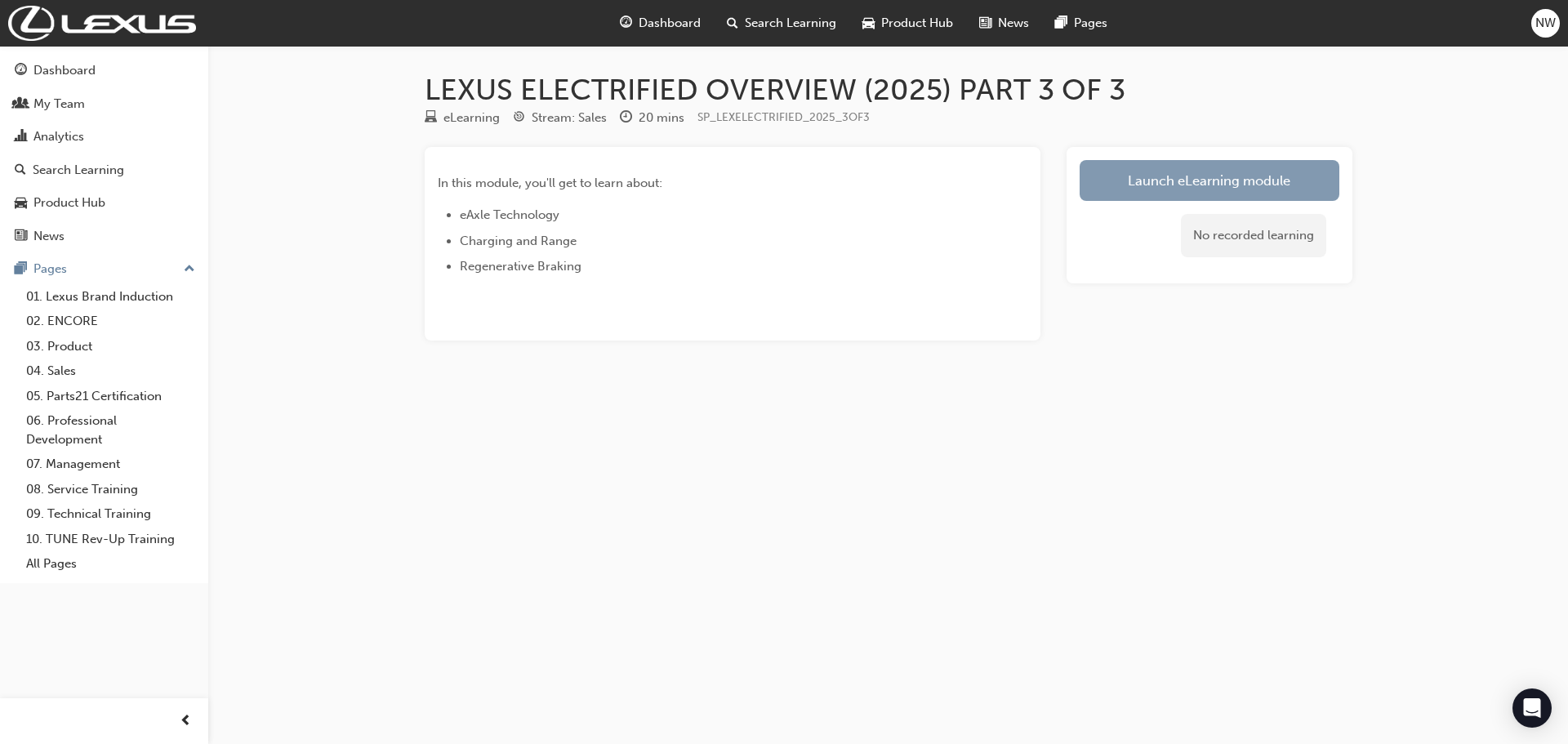
click at [1217, 186] on link "Launch eLearning module" at bounding box center [1209, 180] width 259 height 41
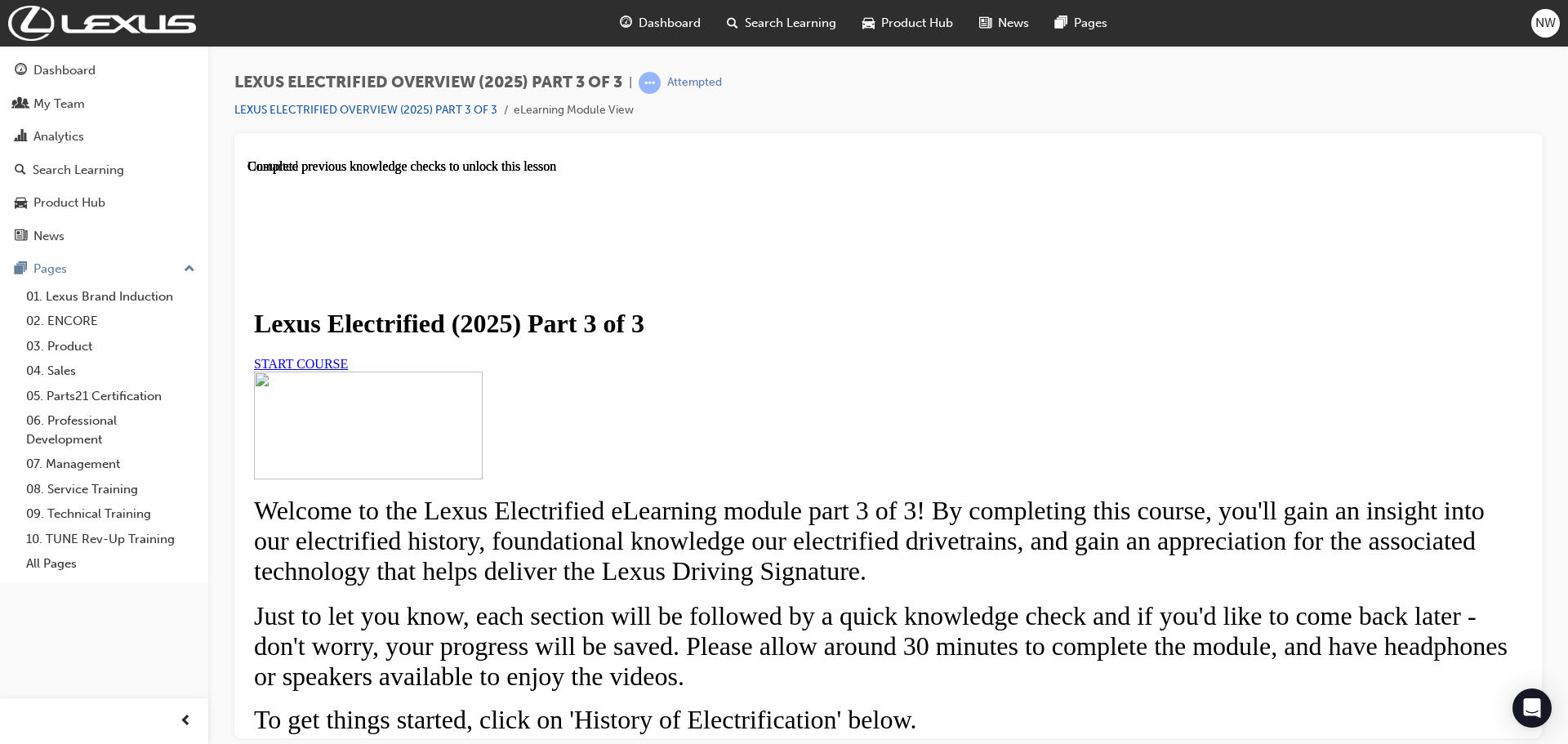
scroll to position [164, 0]
click at [348, 356] on span "START COURSE" at bounding box center [301, 363] width 94 height 14
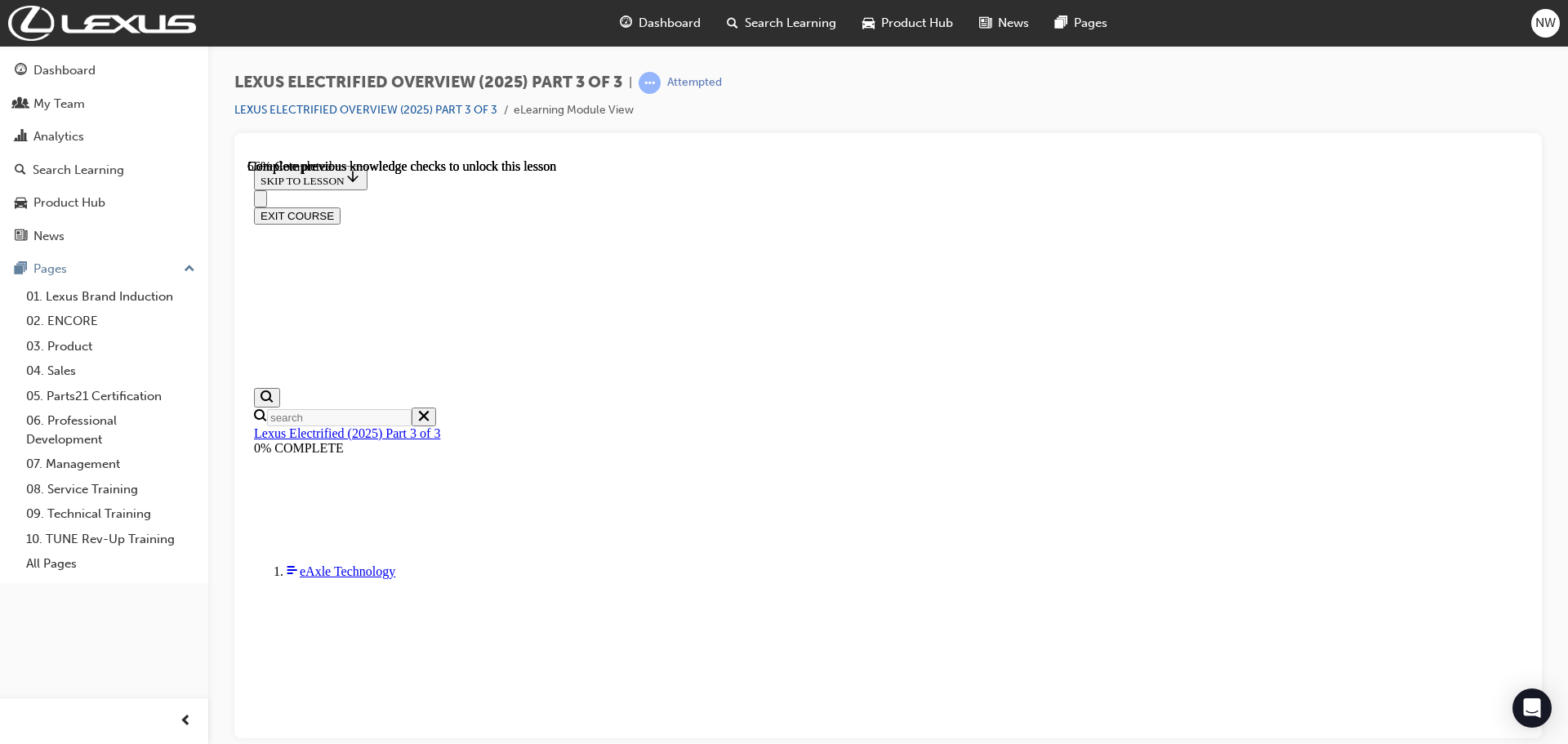
scroll to position [1038, 0]
drag, startPoint x: 691, startPoint y: 633, endPoint x: 1204, endPoint y: 637, distance: 513.0
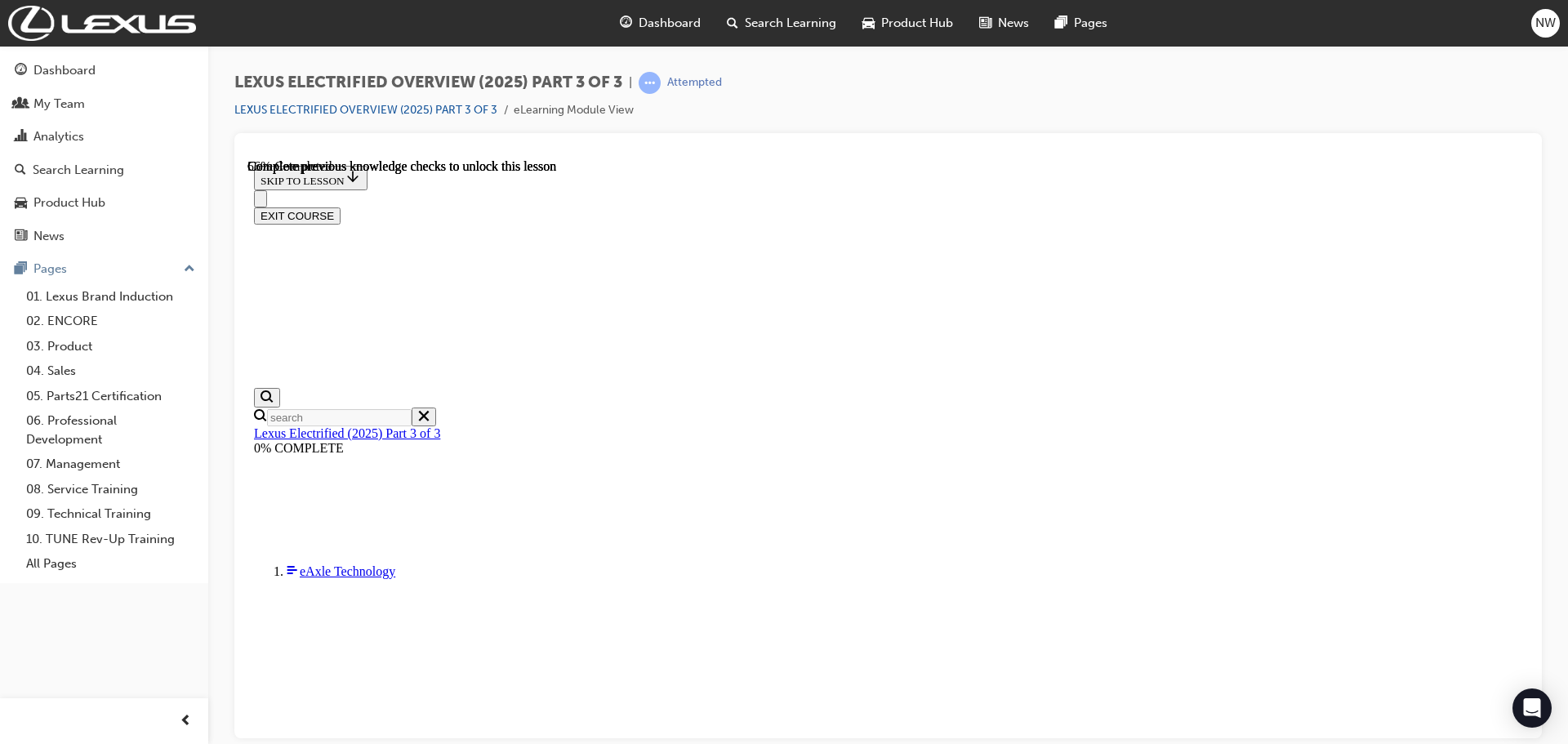
scroll to position [1106, 0]
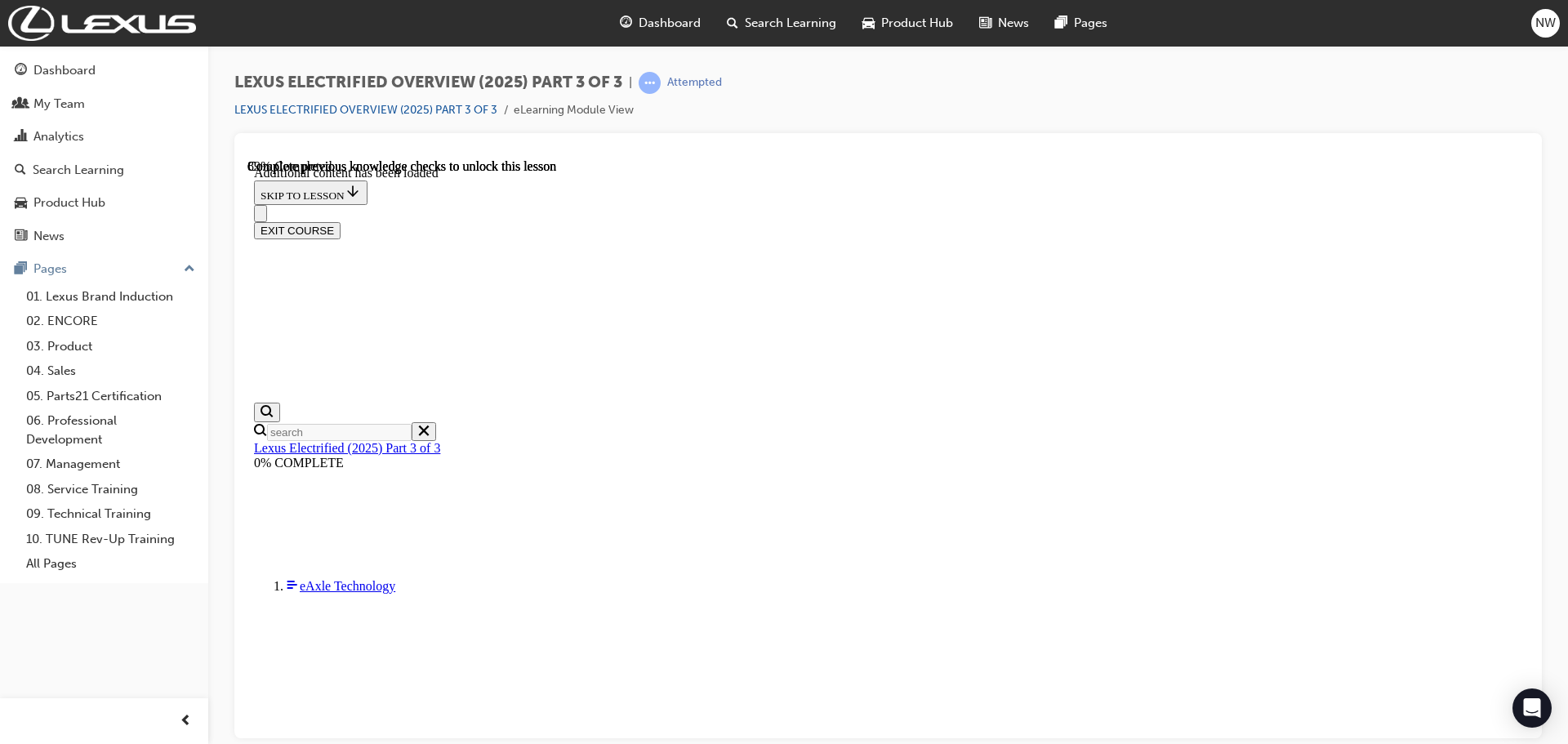
scroll to position [1512, 0]
radio input "true"
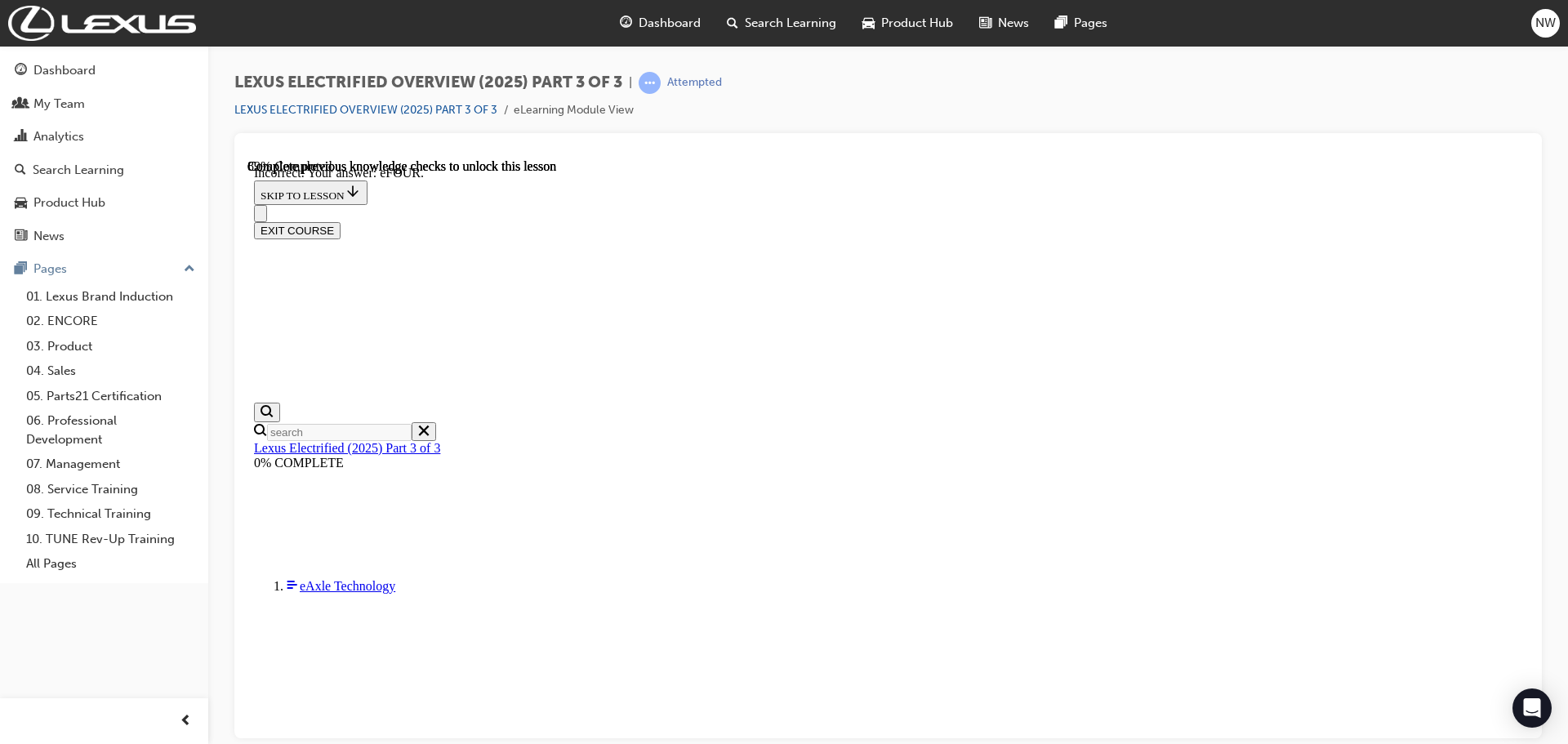
scroll to position [1700, 0]
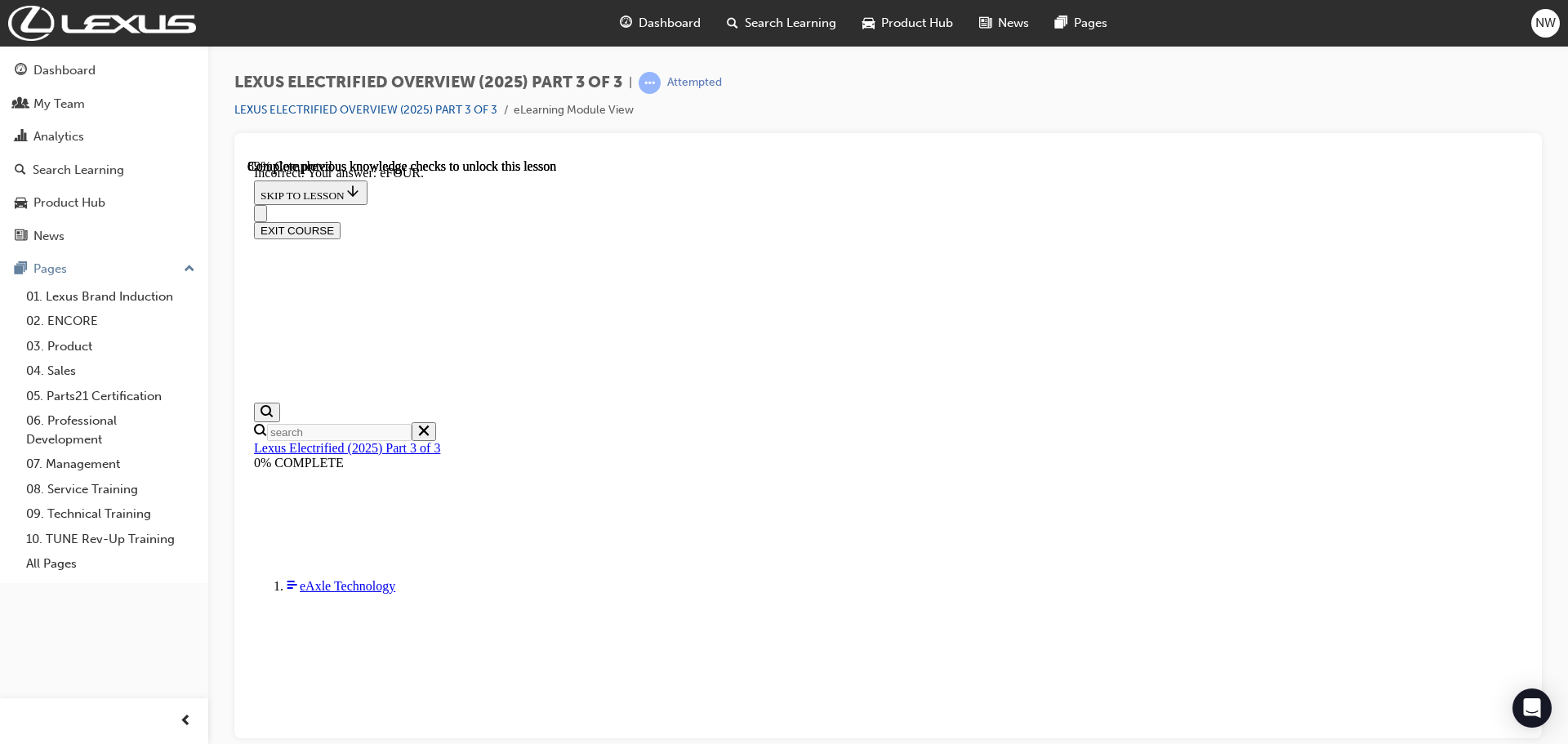
radio input "true"
